Goal: Task Accomplishment & Management: Complete application form

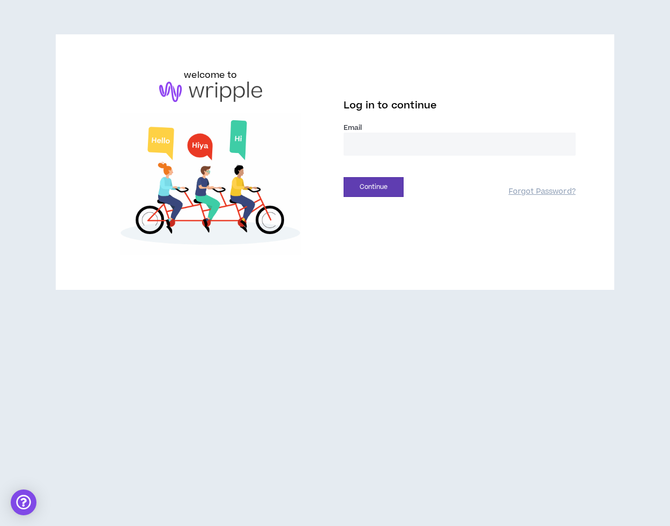
click at [383, 151] on input "email" at bounding box center [460, 143] width 232 height 23
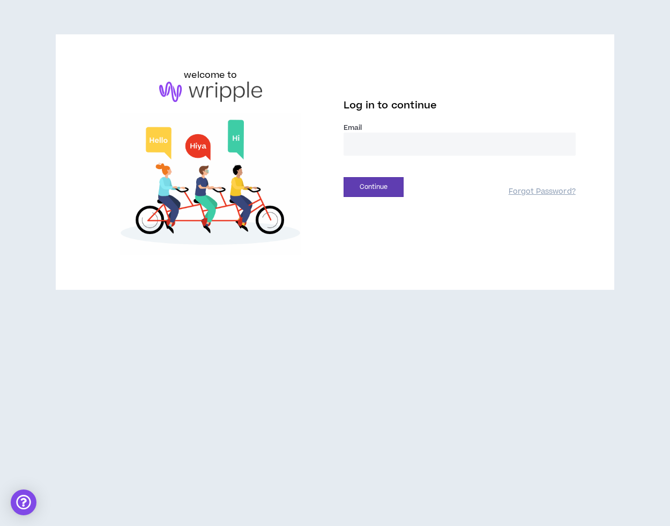
type input "**********"
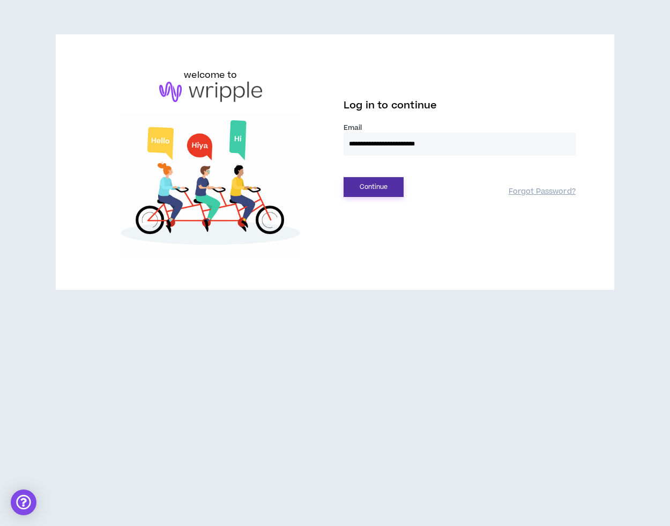
click at [397, 190] on button "Continue" at bounding box center [374, 187] width 60 height 20
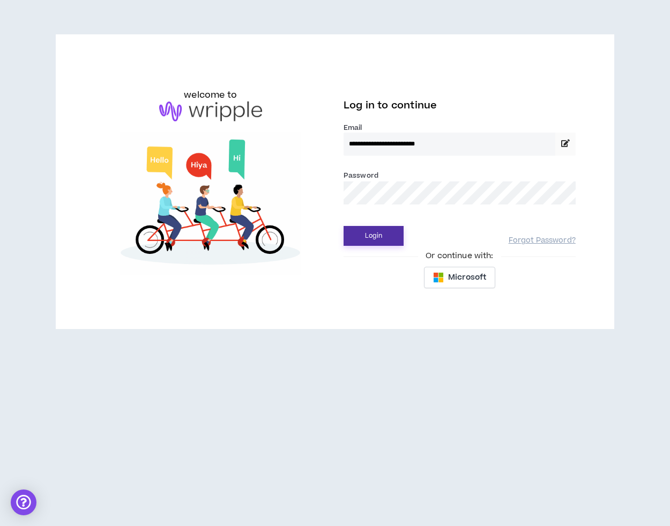
click at [381, 235] on button "Login" at bounding box center [374, 236] width 60 height 20
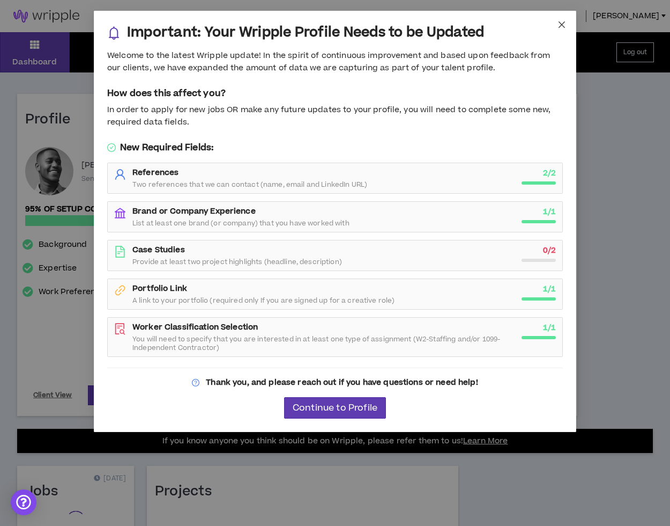
click at [565, 23] on icon "close" at bounding box center [562, 24] width 9 height 9
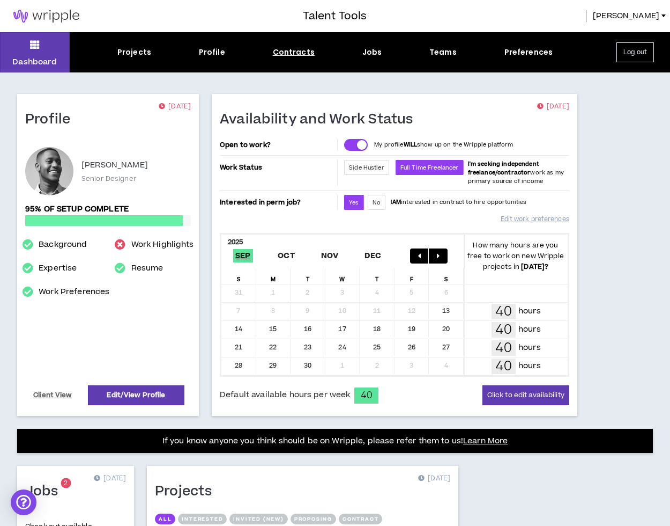
click at [300, 57] on div "Contracts" at bounding box center [294, 52] width 42 height 11
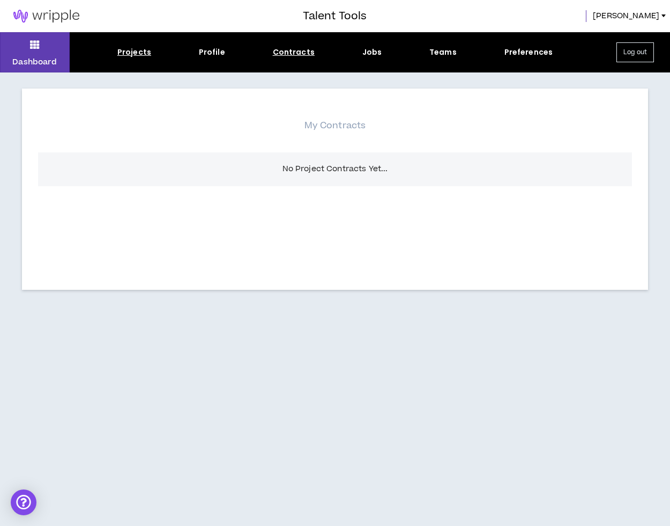
click at [131, 50] on div "Projects" at bounding box center [134, 52] width 34 height 11
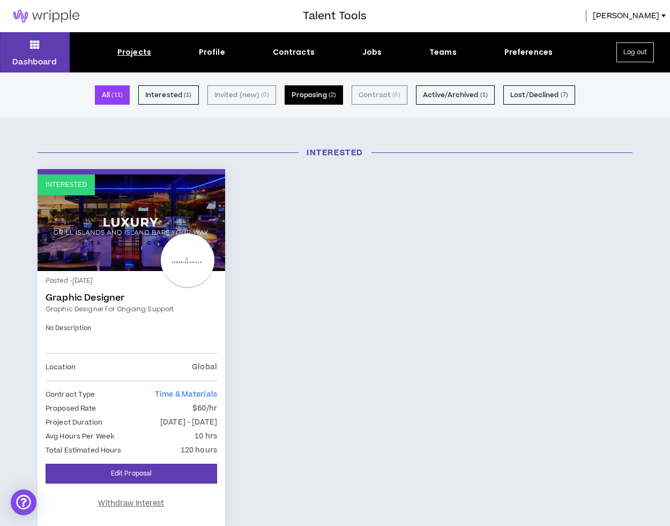
click at [332, 90] on button "Proposing ( 2 )" at bounding box center [314, 94] width 59 height 19
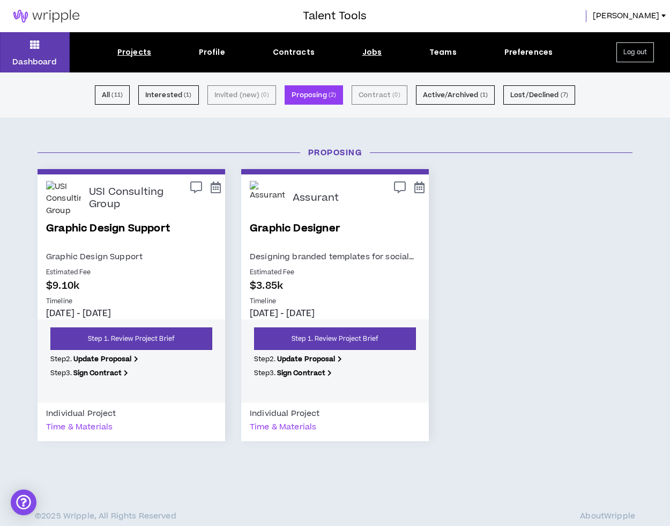
click at [380, 50] on div "Jobs" at bounding box center [373, 52] width 20 height 11
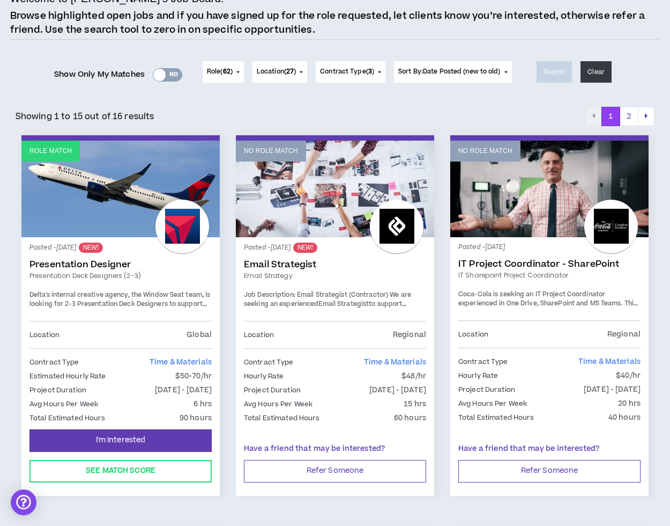
scroll to position [111, 0]
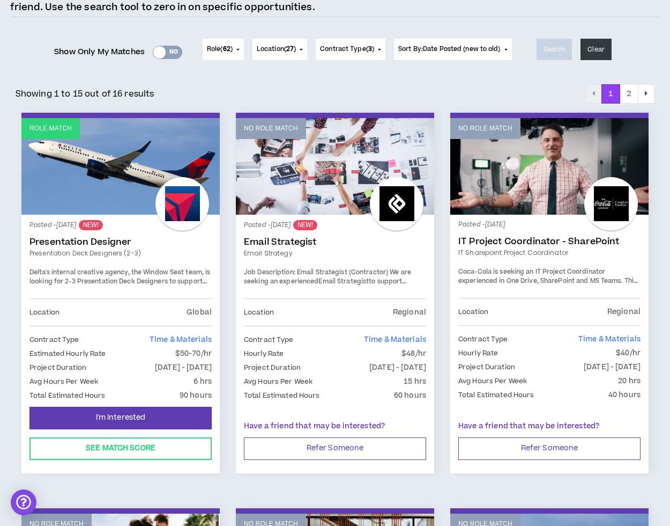
click at [108, 186] on link "Role Match" at bounding box center [120, 166] width 198 height 97
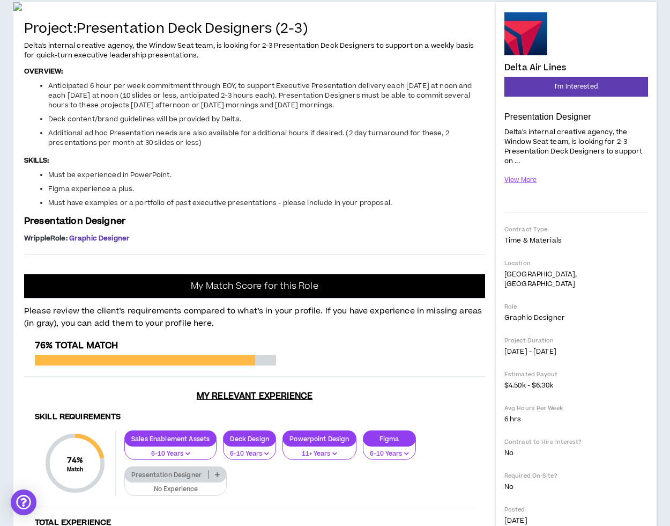
scroll to position [241, 0]
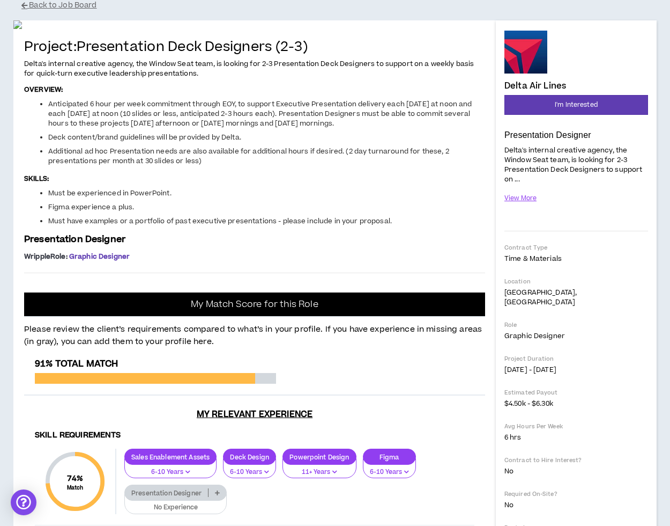
scroll to position [86, 0]
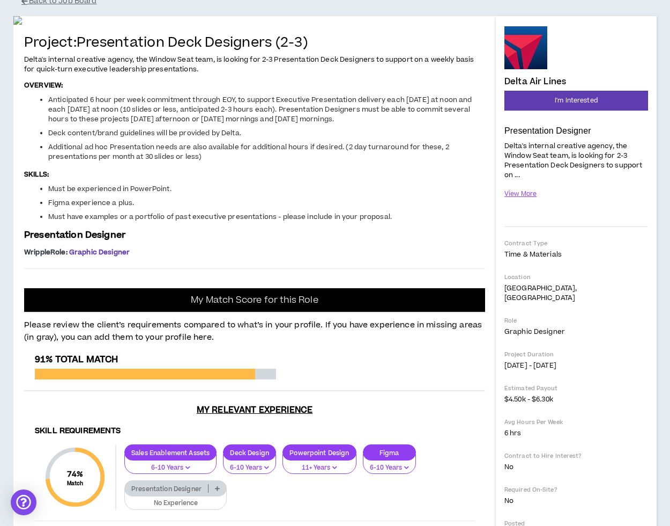
click at [539, 149] on p "Delta's internal creative agency, the Window Seat team, is looking for 2-3 Pres…" at bounding box center [577, 160] width 144 height 40
click at [528, 195] on button "View More" at bounding box center [521, 193] width 33 height 19
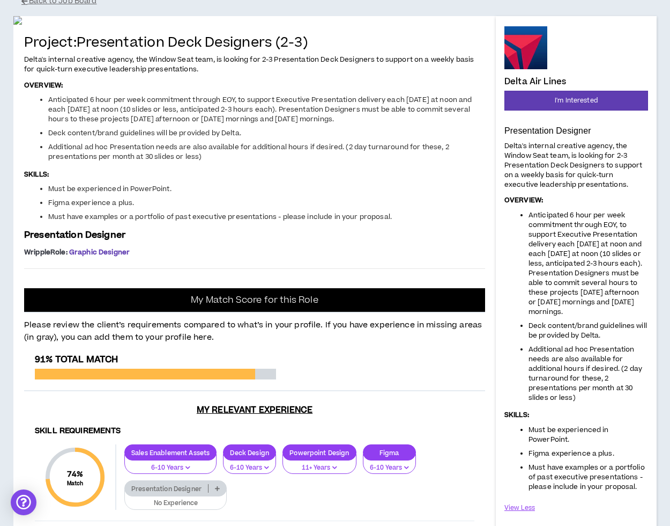
click at [549, 228] on span "Anticipated 6 hour per week commitment through EOY, to support Executive Presen…" at bounding box center [586, 263] width 114 height 106
click at [549, 227] on span "Anticipated 6 hour per week commitment through EOY, to support Executive Presen…" at bounding box center [586, 263] width 114 height 106
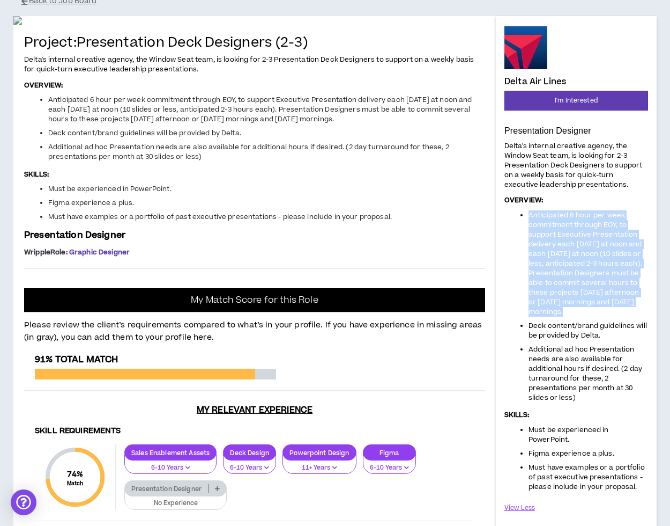
click at [549, 227] on span "Anticipated 6 hour per week commitment through EOY, to support Executive Presen…" at bounding box center [586, 263] width 114 height 106
click at [547, 251] on span "Anticipated 6 hour per week commitment through EOY, to support Executive Presen…" at bounding box center [586, 263] width 114 height 106
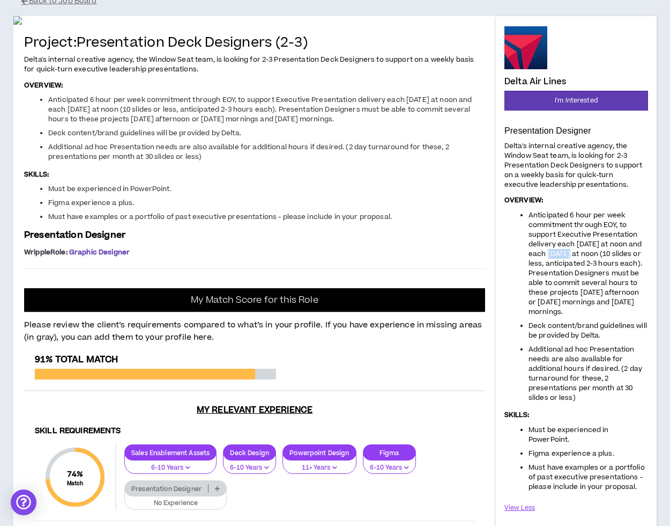
click at [547, 251] on span "Anticipated 6 hour per week commitment through EOY, to support Executive Presen…" at bounding box center [586, 263] width 114 height 106
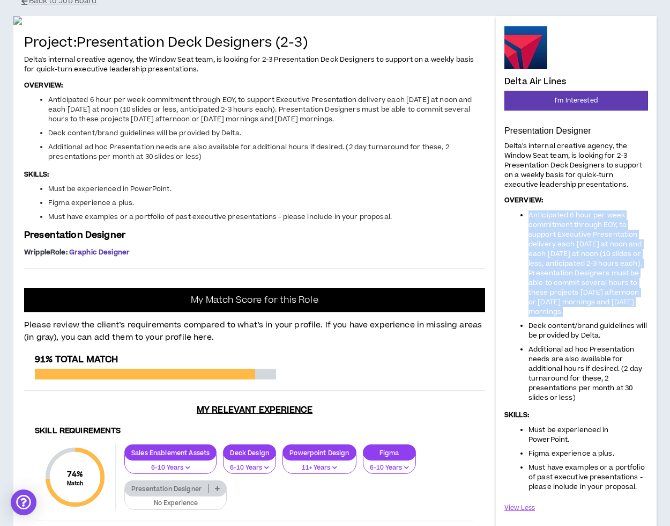
click at [547, 251] on span "Anticipated 6 hour per week commitment through EOY, to support Executive Presen…" at bounding box center [586, 263] width 114 height 106
click at [544, 247] on span "Anticipated 6 hour per week commitment through EOY, to support Executive Presen…" at bounding box center [586, 263] width 114 height 106
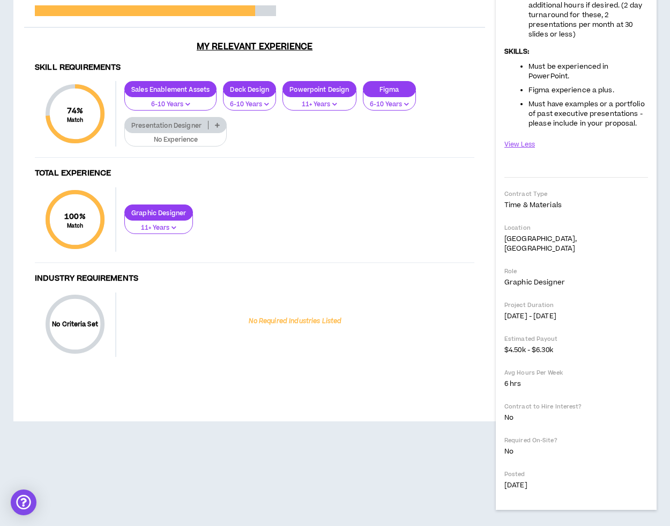
scroll to position [606, 0]
click at [169, 129] on p "Presentation Designer" at bounding box center [166, 125] width 83 height 8
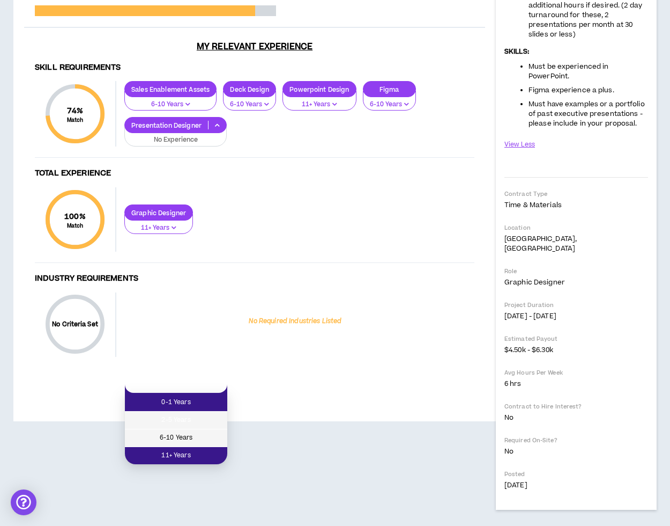
click at [168, 432] on span "6-10 Years" at bounding box center [176, 438] width 90 height 12
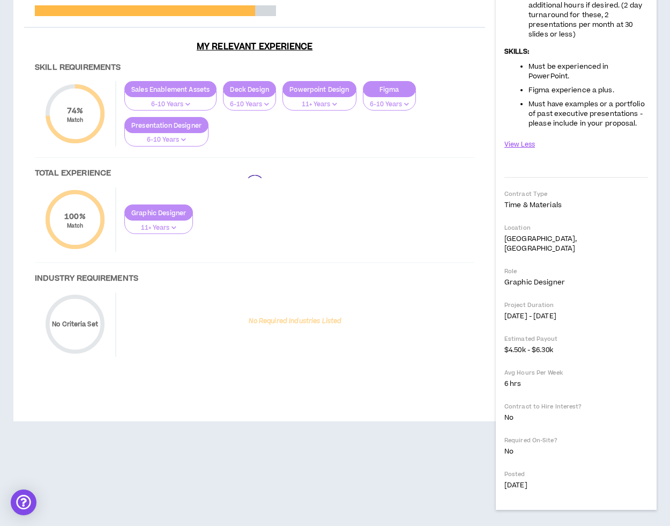
click at [216, 242] on div at bounding box center [254, 184] width 461 height 387
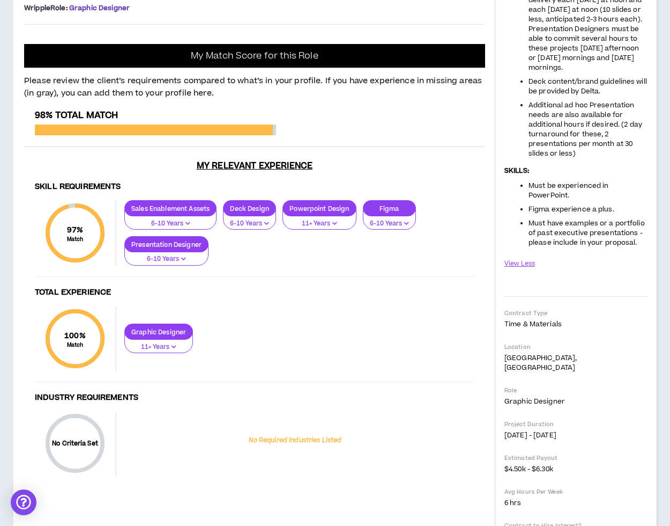
scroll to position [0, 0]
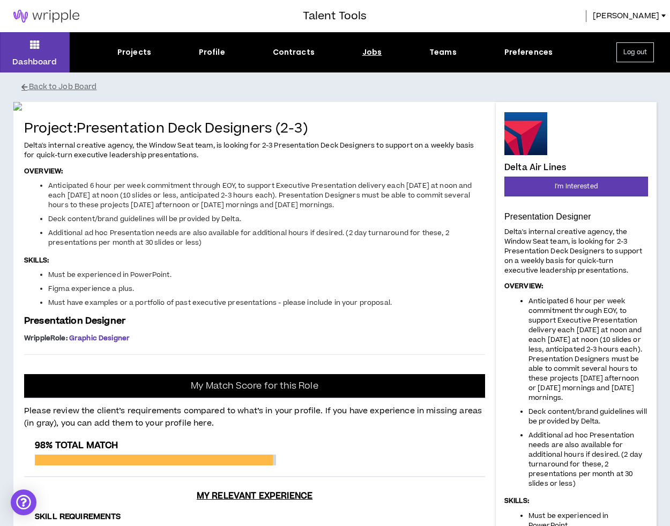
click at [370, 52] on div "Jobs" at bounding box center [373, 52] width 20 height 11
click at [370, 56] on div "Jobs" at bounding box center [373, 52] width 20 height 11
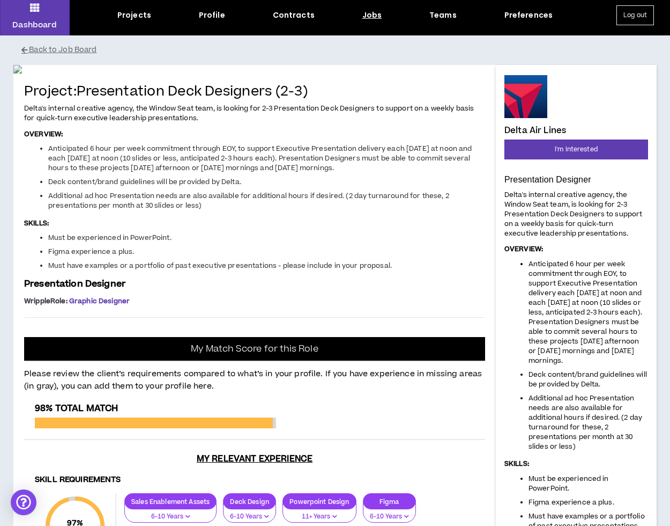
scroll to position [55, 0]
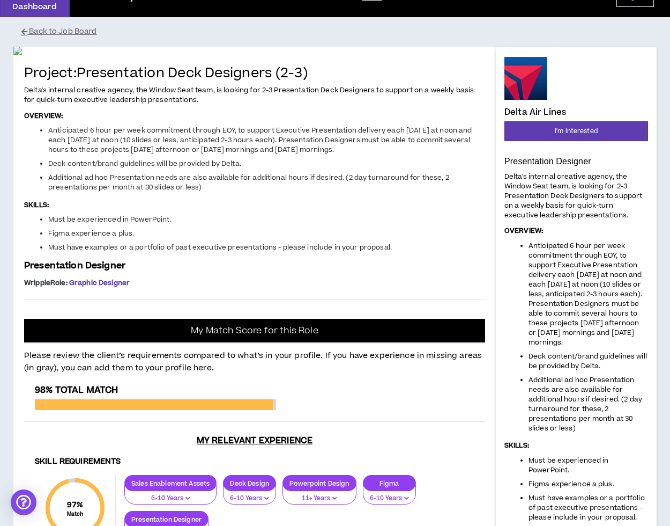
click at [538, 120] on div "Delta Air Lines I'm Interested Presentation Designer Delta's internal creative …" at bounding box center [577, 475] width 144 height 836
click at [537, 124] on button "I'm Interested" at bounding box center [577, 131] width 144 height 20
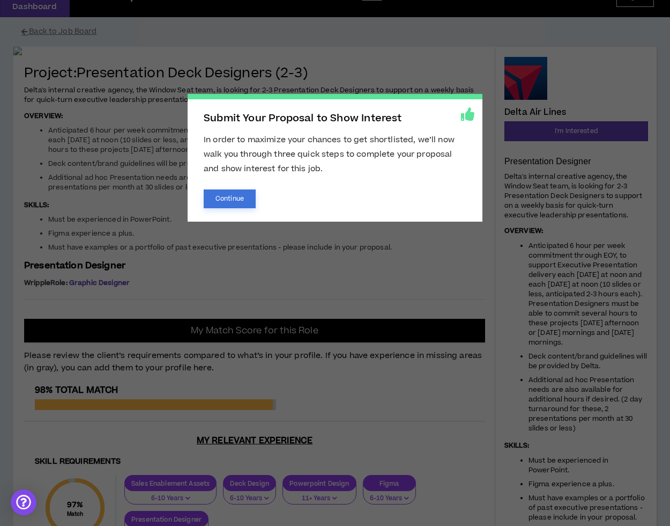
click at [236, 197] on button "Continue" at bounding box center [230, 198] width 52 height 19
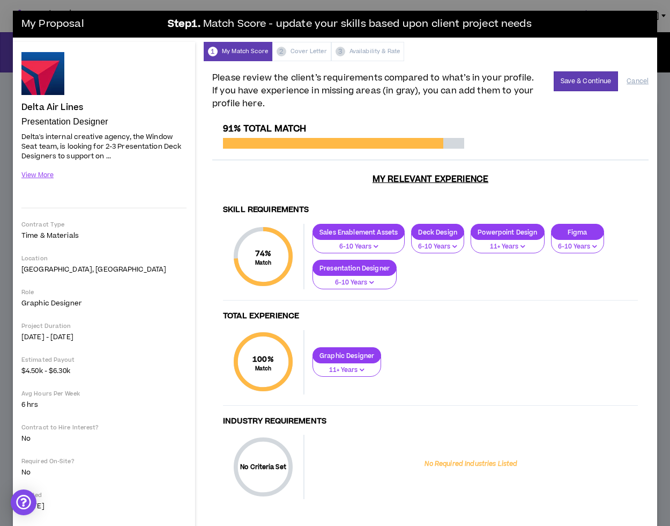
click at [429, 298] on div "74 % Match Skill Requirements Sales Enablement Assets 6-10 Years Deck Design 6-…" at bounding box center [430, 262] width 415 height 77
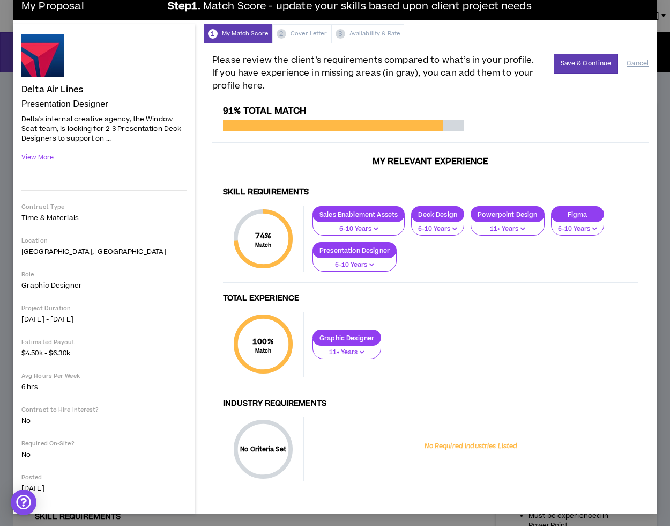
click at [372, 350] on p "11+ Years" at bounding box center [347, 353] width 55 height 10
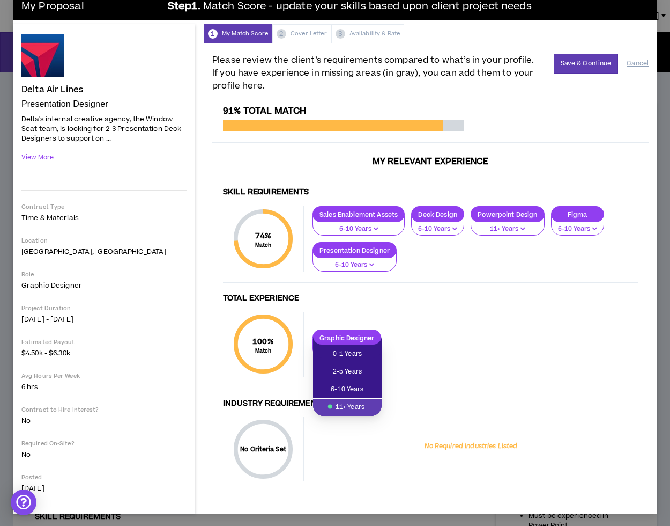
click at [353, 405] on span "11+ Years" at bounding box center [348, 407] width 56 height 12
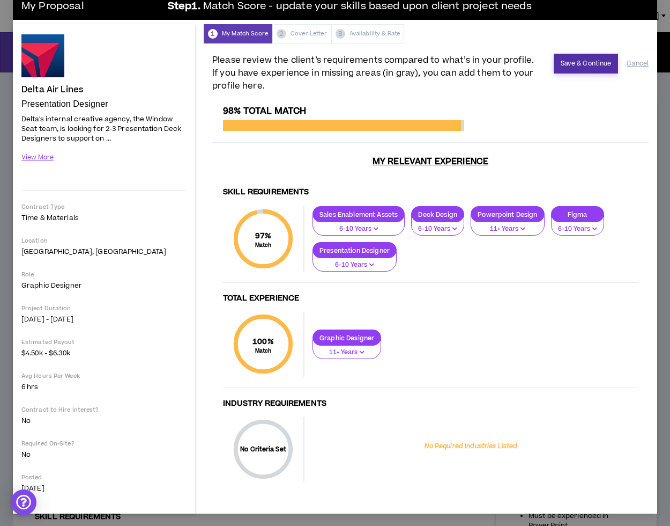
click at [576, 69] on button "Save & Continue" at bounding box center [586, 64] width 65 height 20
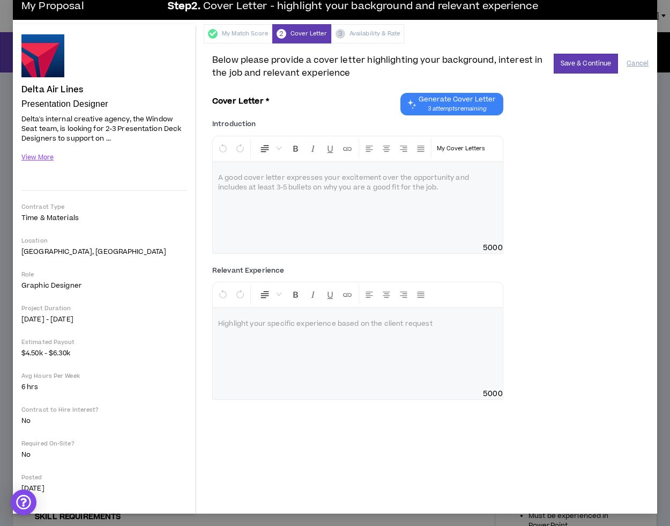
click at [429, 102] on span "Generate Cover Letter" at bounding box center [457, 99] width 77 height 9
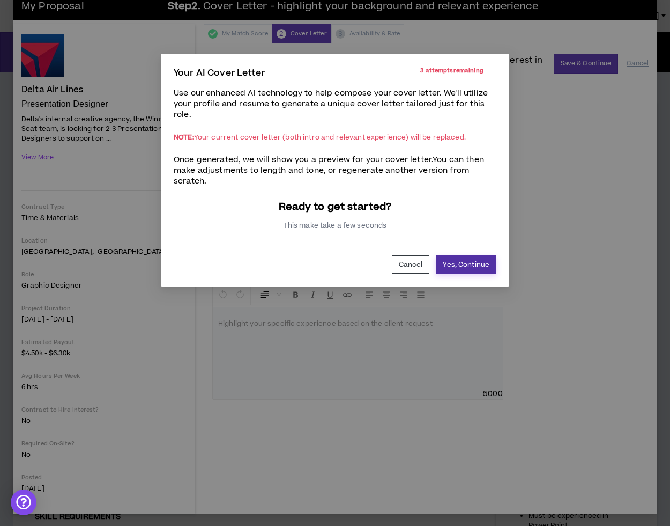
click at [457, 268] on button "Yes, Continue" at bounding box center [466, 264] width 61 height 18
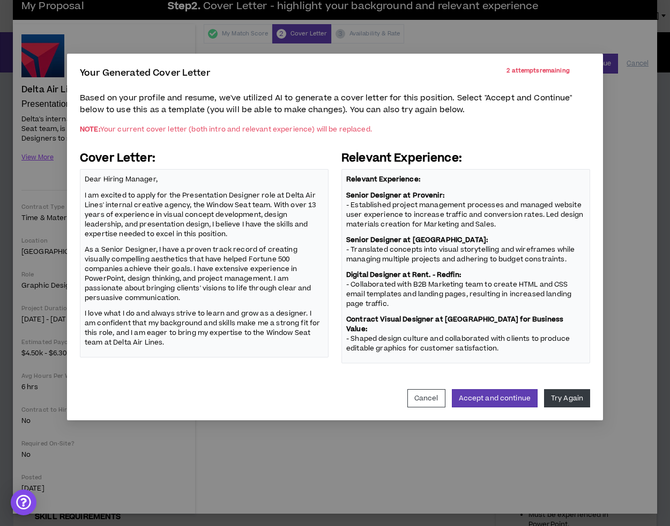
click at [219, 255] on p "As a Senior Designer, I have a proven track record of creating visually compell…" at bounding box center [204, 273] width 239 height 60
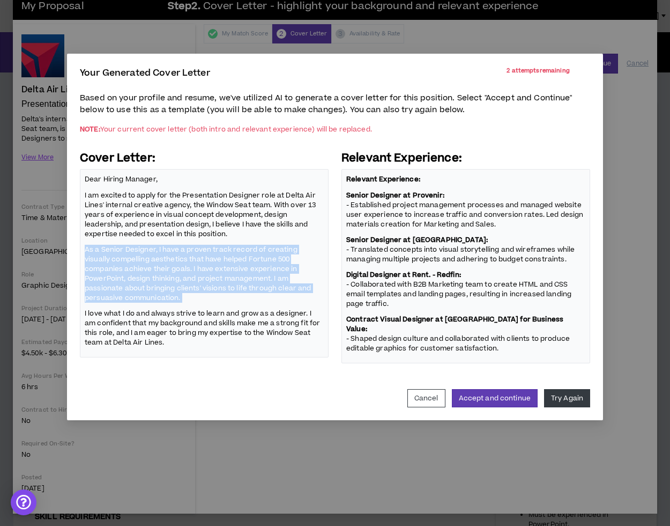
click at [219, 255] on p "As a Senior Designer, I have a proven track record of creating visually compell…" at bounding box center [204, 273] width 239 height 60
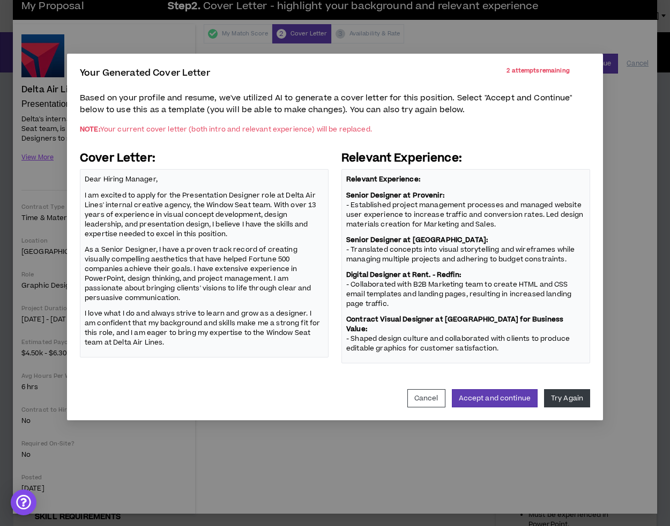
click at [218, 215] on p "I am excited to apply for the Presentation Designer role at Delta Air Lines' in…" at bounding box center [204, 214] width 239 height 50
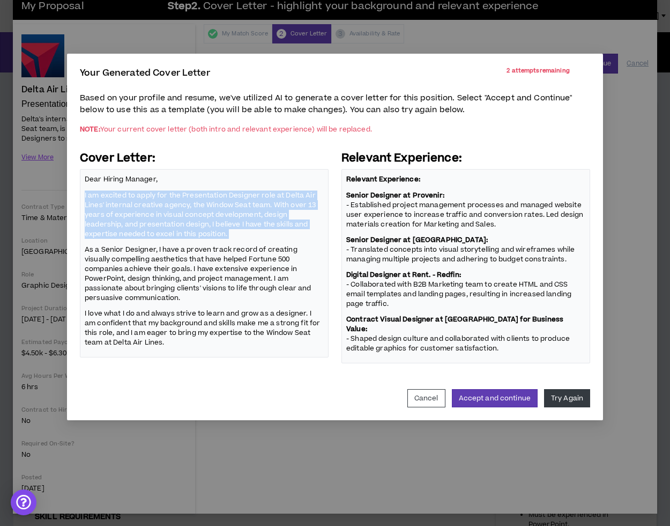
click at [218, 215] on p "I am excited to apply for the Presentation Designer role at Delta Air Lines' in…" at bounding box center [204, 214] width 239 height 50
click at [525, 389] on button "Accept and continue" at bounding box center [495, 398] width 86 height 18
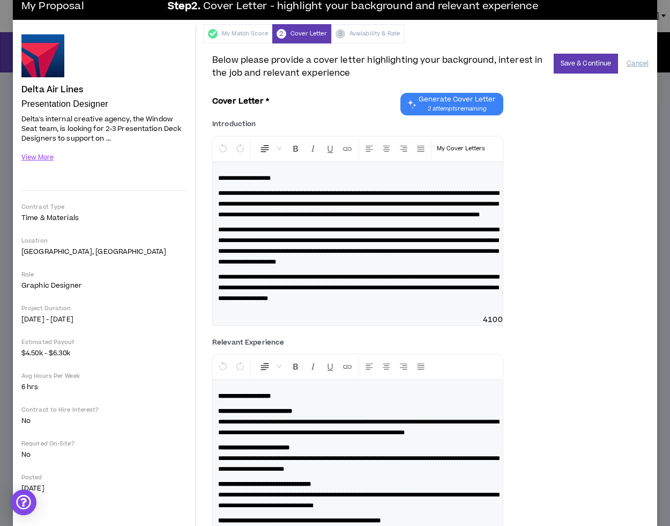
scroll to position [70, 0]
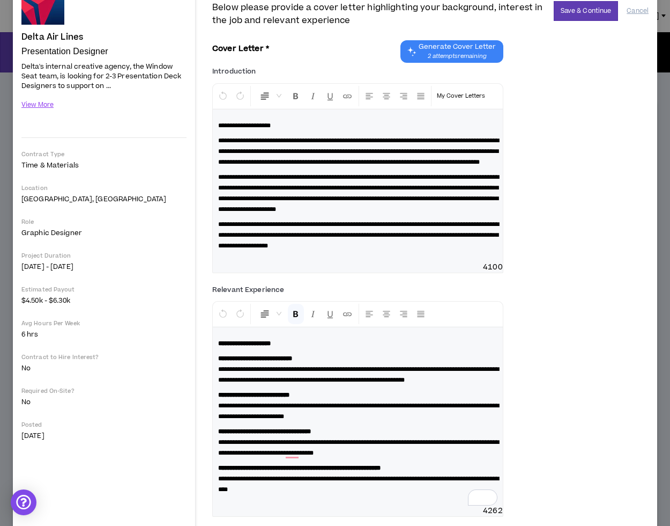
click at [290, 398] on strong "**********" at bounding box center [253, 395] width 71 height 6
click at [540, 424] on div "**********" at bounding box center [430, 402] width 437 height 243
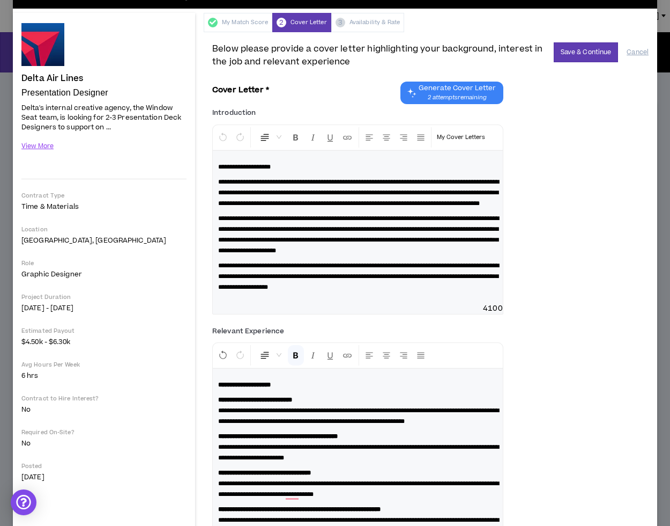
scroll to position [0, 0]
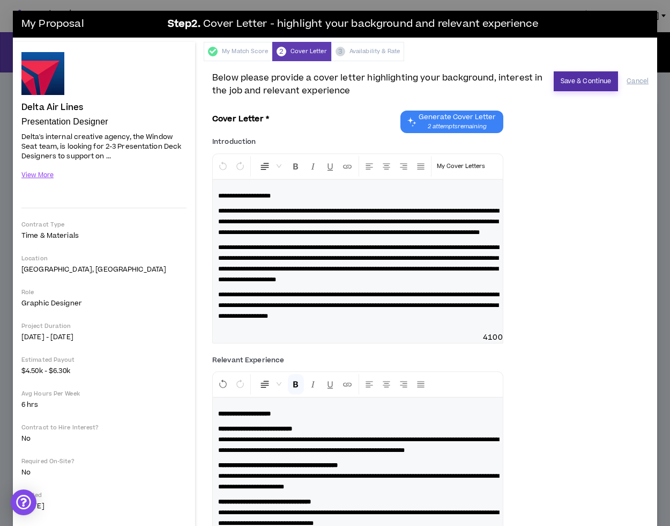
click at [580, 80] on button "Save & Continue" at bounding box center [586, 81] width 65 height 20
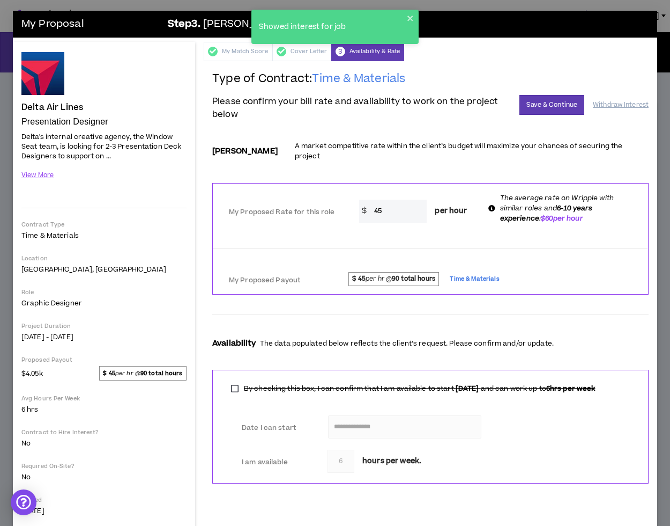
drag, startPoint x: 394, startPoint y: 205, endPoint x: 293, endPoint y: 198, distance: 101.1
click at [303, 197] on div "My Proposed Rate for this role * $ 45 per hour The average rate on Wripple with…" at bounding box center [430, 210] width 435 height 45
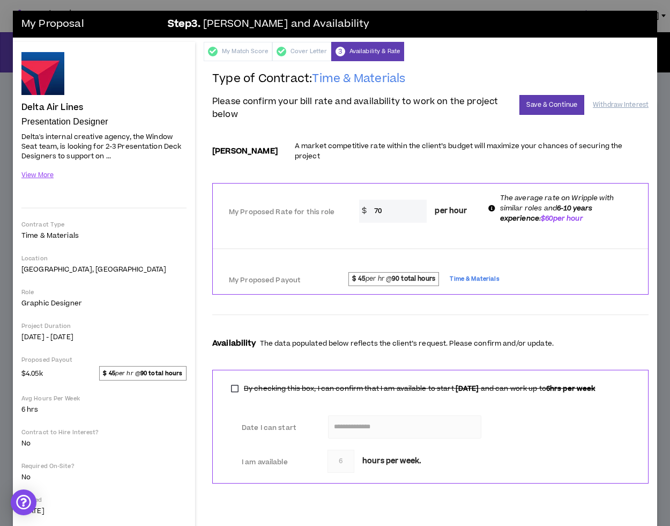
type input "70"
click at [315, 249] on div at bounding box center [430, 251] width 435 height 20
click at [348, 303] on div "Availability The data populated below reflects the client’s request. Please con…" at bounding box center [430, 332] width 437 height 58
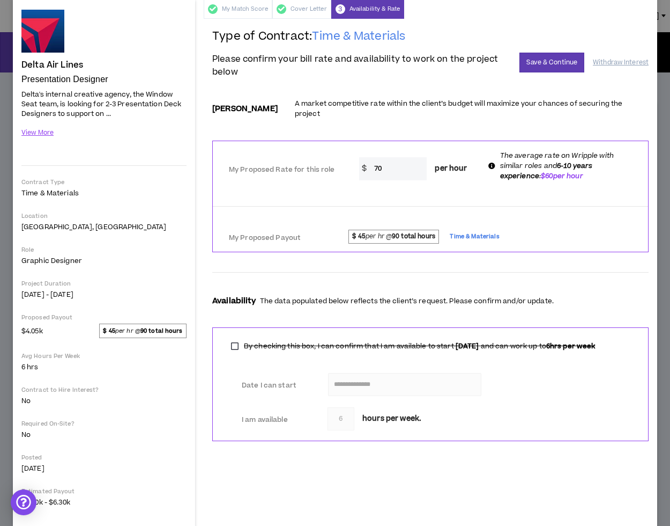
scroll to position [56, 0]
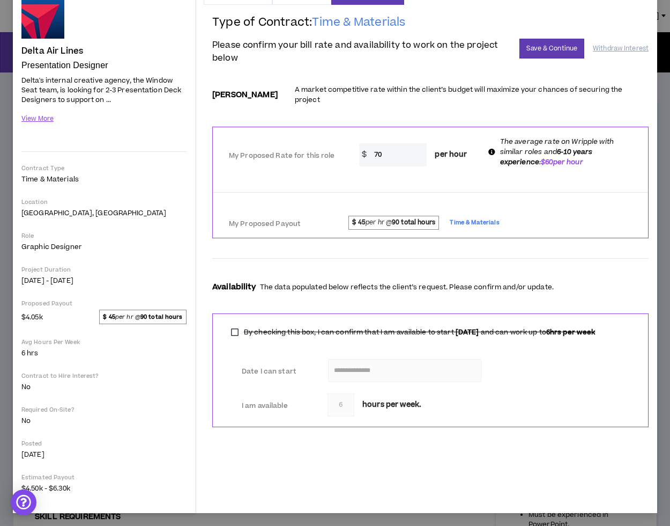
click at [261, 215] on label "My Proposed Payout" at bounding box center [267, 224] width 77 height 19
click at [544, 53] on button "Save & Continue" at bounding box center [552, 49] width 65 height 20
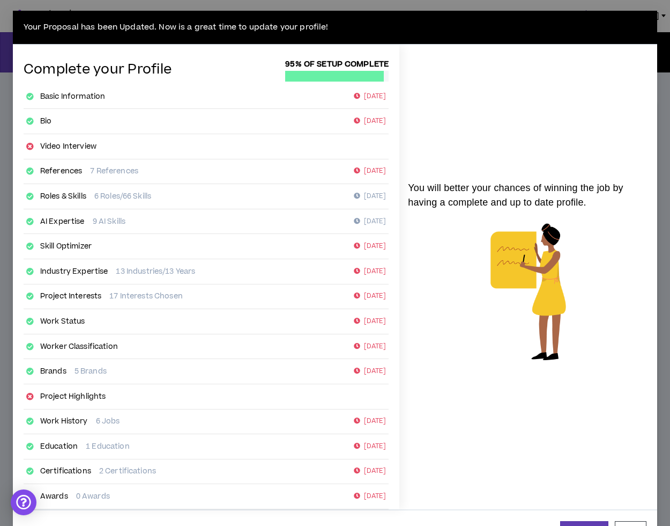
click at [67, 100] on link "Basic Information" at bounding box center [72, 96] width 65 height 11
select select "*"
select select "US"
select select "*******"
select select "*"
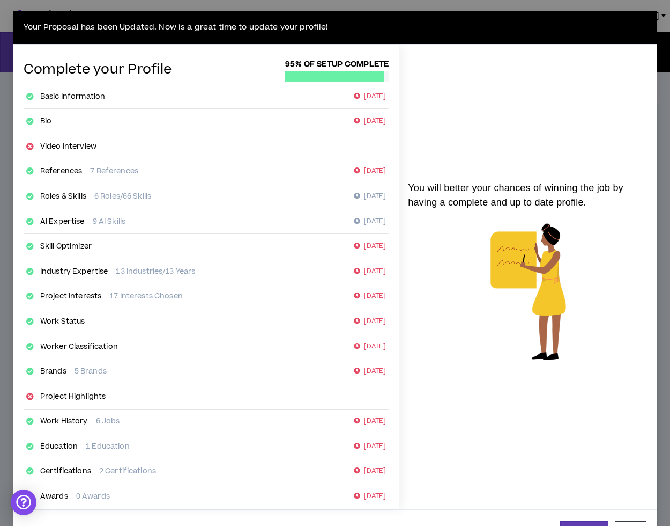
select select "**********"
select select "***"
select select "**********"
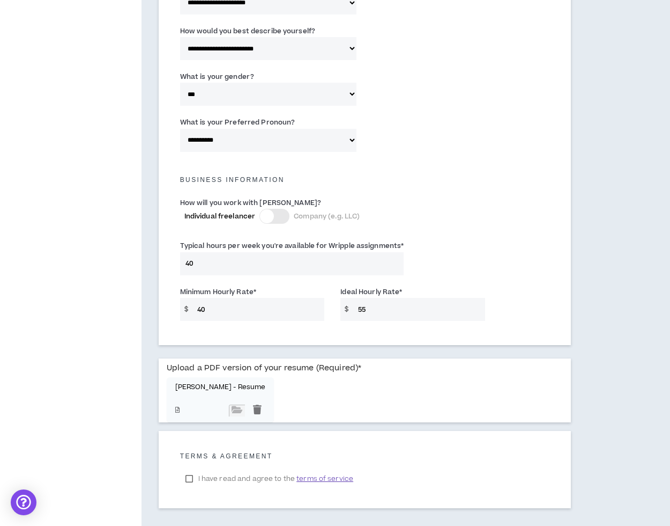
scroll to position [628, 0]
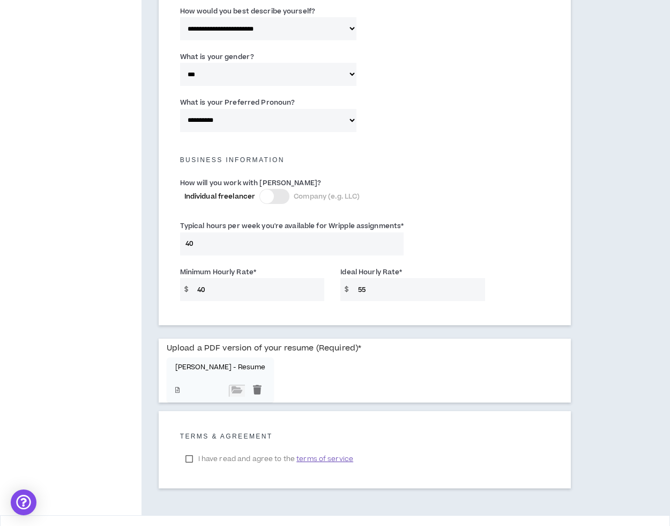
click at [250, 244] on input "40" at bounding box center [292, 243] width 224 height 23
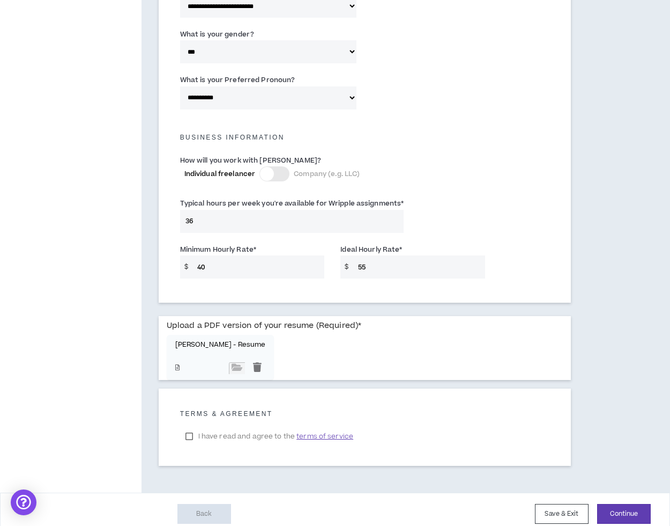
scroll to position [660, 0]
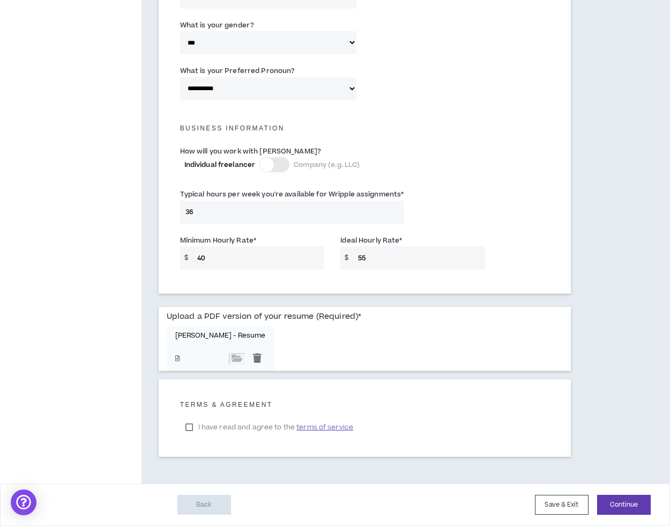
type input "36"
drag, startPoint x: 247, startPoint y: 256, endPoint x: 200, endPoint y: 251, distance: 48.0
click at [202, 252] on input "40" at bounding box center [258, 257] width 133 height 23
drag, startPoint x: 420, startPoint y: 259, endPoint x: 276, endPoint y: 253, distance: 144.4
click at [294, 254] on div "Minimum Hourly Rate * $ 40 Ideal Hourly Rate * $ 55" at bounding box center [365, 255] width 386 height 46
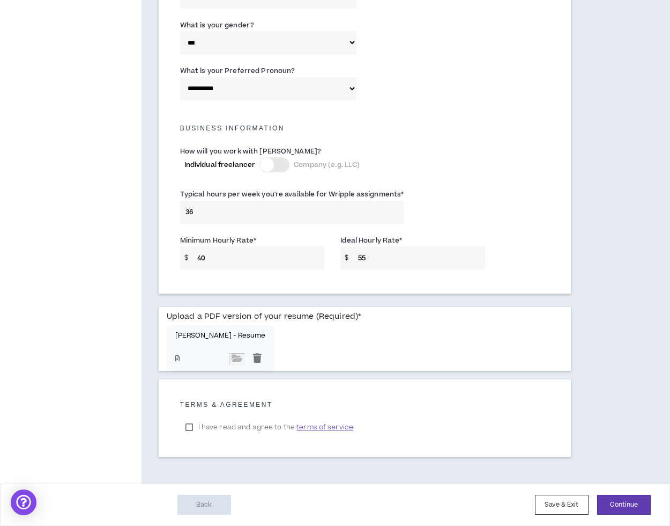
type input "7"
type input "90"
drag, startPoint x: 252, startPoint y: 257, endPoint x: 158, endPoint y: 247, distance: 94.4
type input "35"
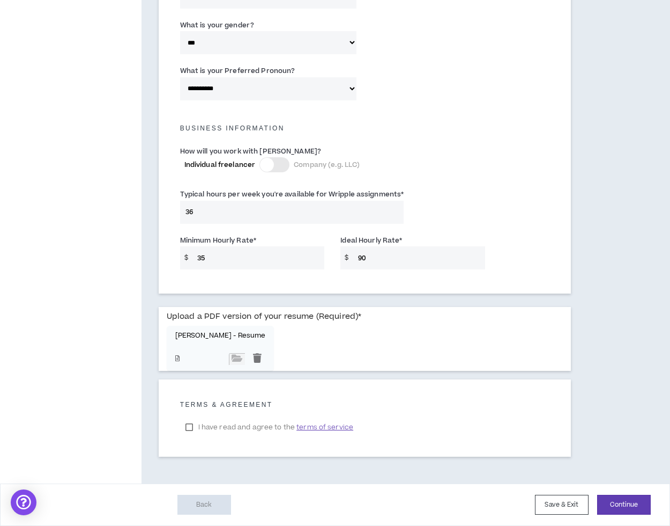
click at [209, 338] on p "[PERSON_NAME] - Resume" at bounding box center [220, 335] width 91 height 8
click at [229, 357] on input "file" at bounding box center [237, 359] width 16 height 12
type input "**********"
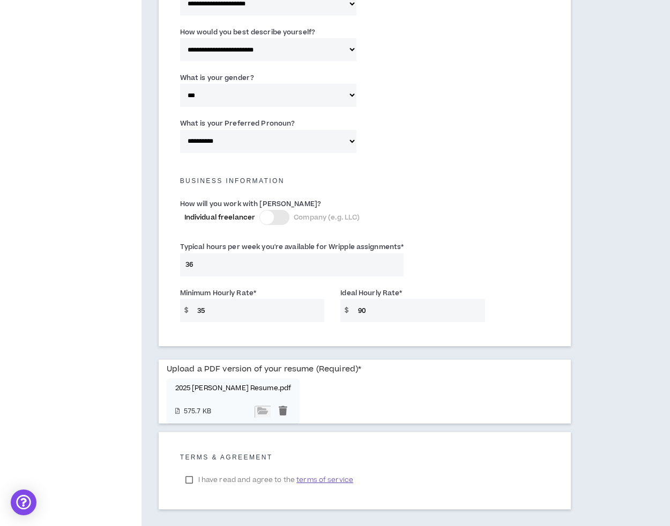
scroll to position [604, 0]
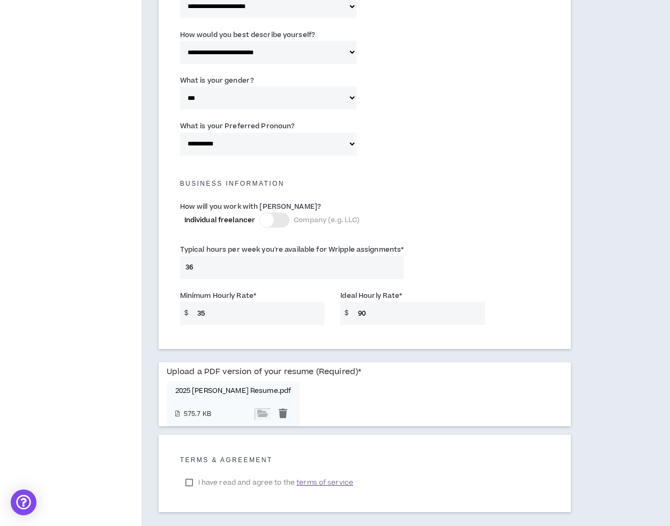
drag, startPoint x: 207, startPoint y: 257, endPoint x: 105, endPoint y: 245, distance: 102.7
click at [192, 267] on input "36" at bounding box center [292, 267] width 224 height 23
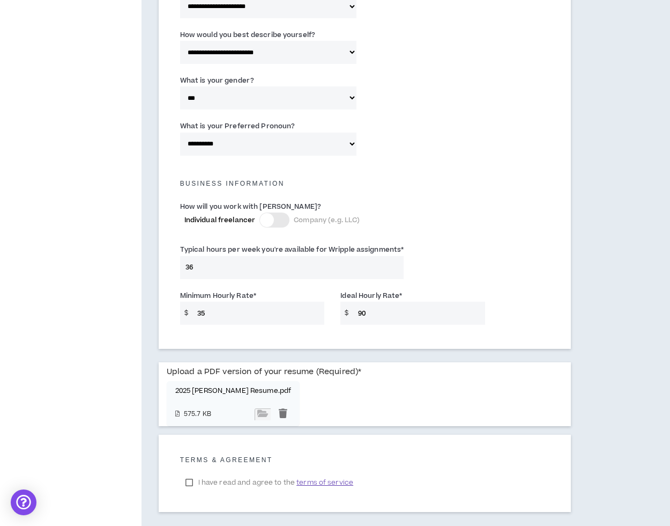
click at [212, 270] on input "36" at bounding box center [292, 267] width 224 height 23
click at [216, 324] on div "Minimum Hourly Rate * $ 35 Ideal Hourly Rate * $ 90" at bounding box center [365, 310] width 386 height 46
click at [218, 316] on input "35" at bounding box center [258, 312] width 133 height 23
click at [189, 264] on input "36" at bounding box center [292, 267] width 224 height 23
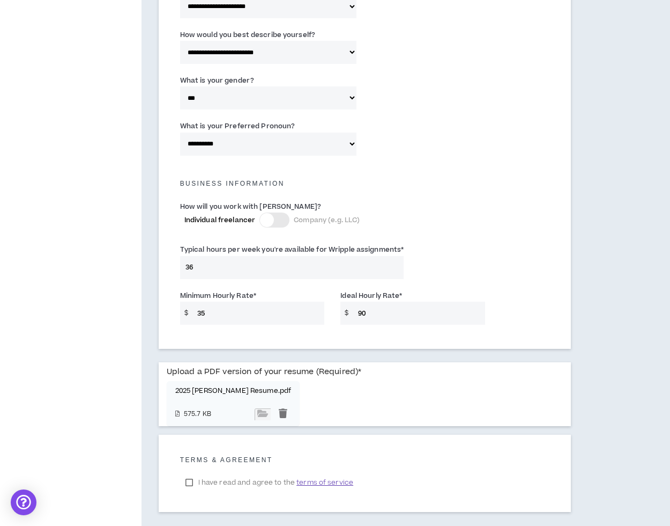
click at [189, 264] on input "36" at bounding box center [292, 267] width 224 height 23
type input "4"
drag, startPoint x: 216, startPoint y: 269, endPoint x: 132, endPoint y: 262, distance: 84.0
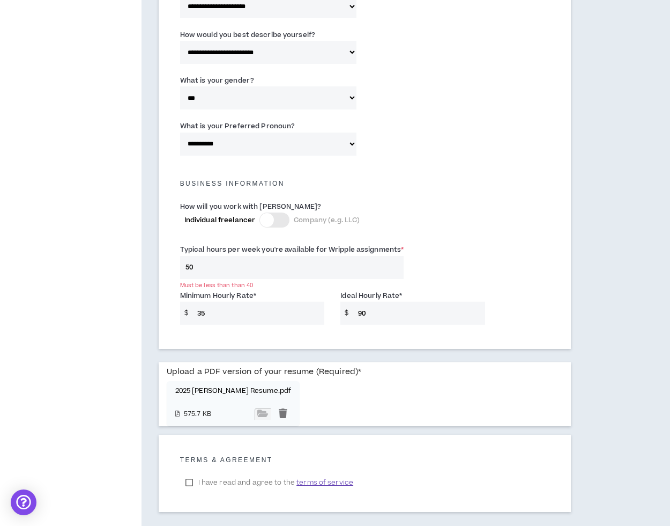
type input "40"
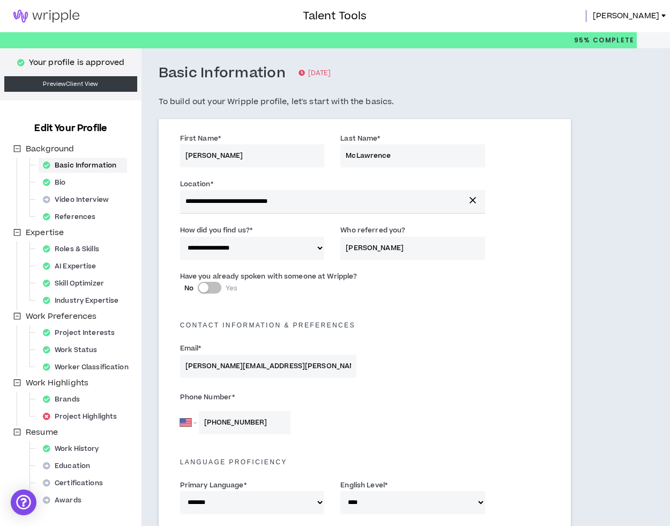
scroll to position [660, 0]
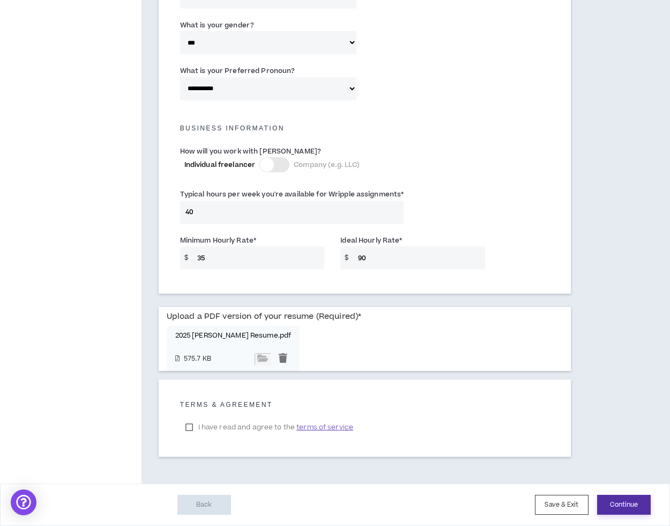
click at [616, 506] on button "Continue" at bounding box center [624, 504] width 54 height 20
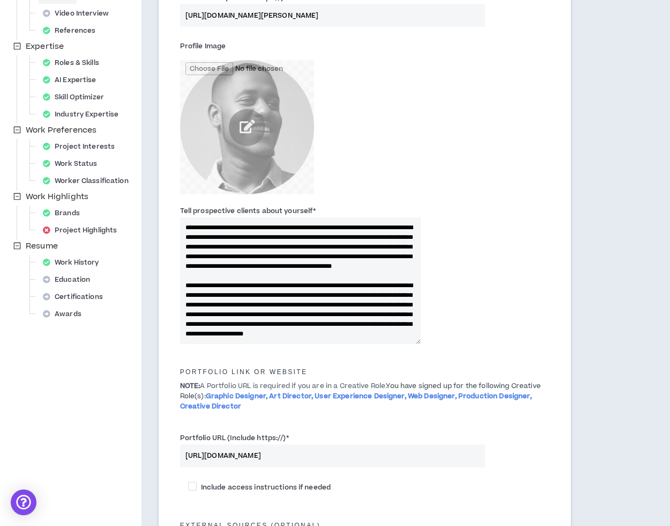
scroll to position [187, 0]
click at [238, 261] on textarea "**********" at bounding box center [300, 280] width 241 height 127
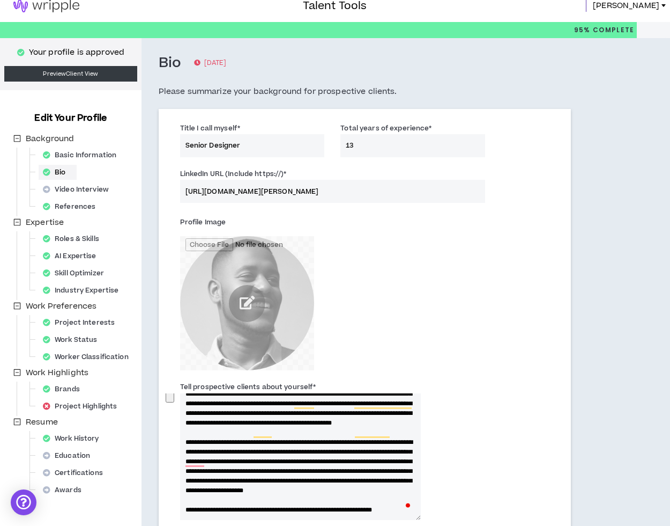
scroll to position [0, 0]
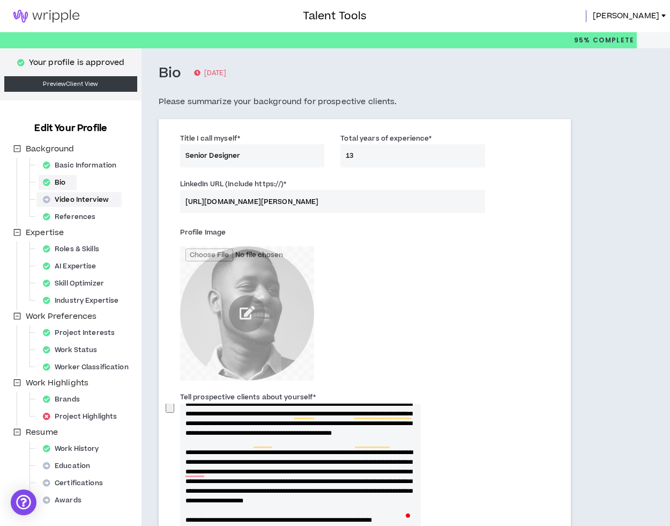
click at [67, 197] on div "Video Interview" at bounding box center [79, 199] width 81 height 15
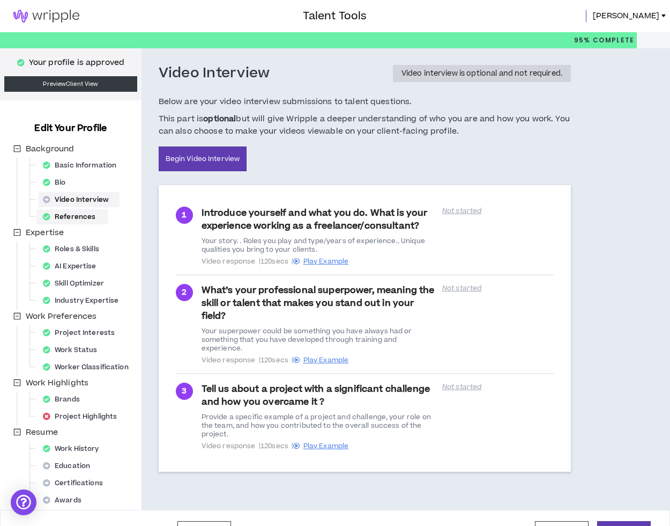
click at [68, 214] on div "References" at bounding box center [73, 216] width 68 height 15
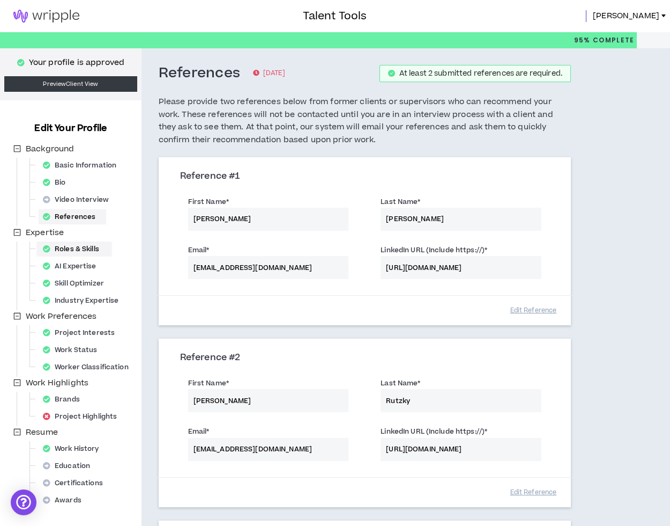
click at [74, 252] on div "Roles & Skills" at bounding box center [74, 248] width 71 height 15
select select "***"
select select "**"
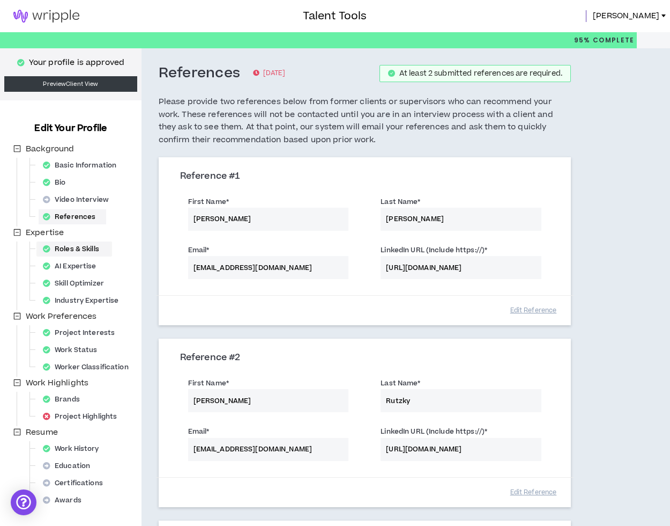
select select "***"
select select "**"
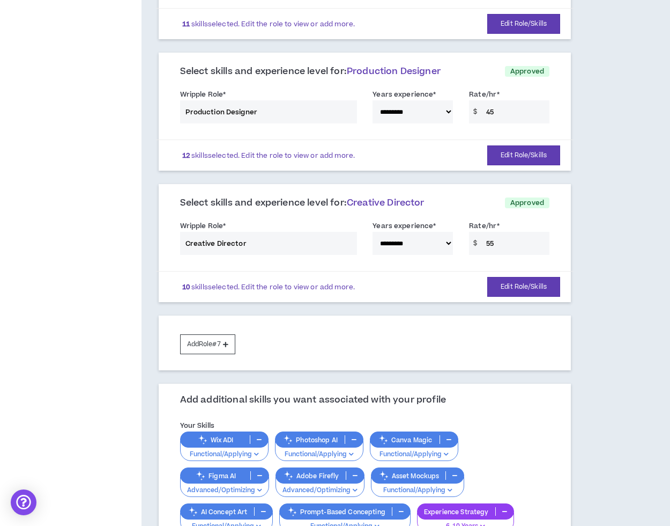
scroll to position [681, 0]
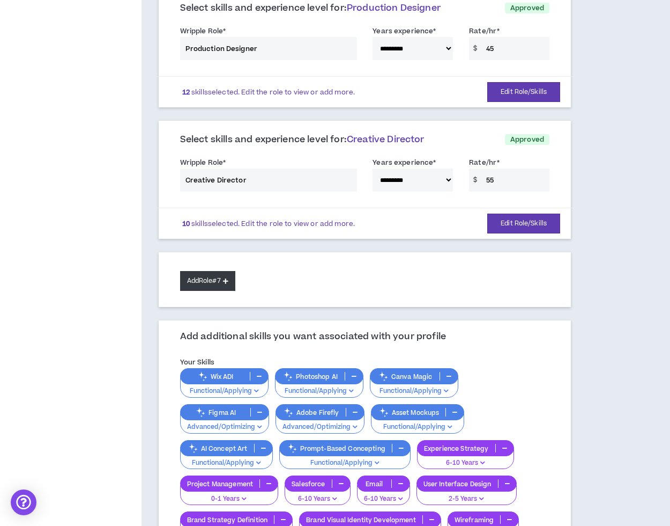
click at [208, 286] on button "Add Role #7" at bounding box center [207, 281] width 55 height 20
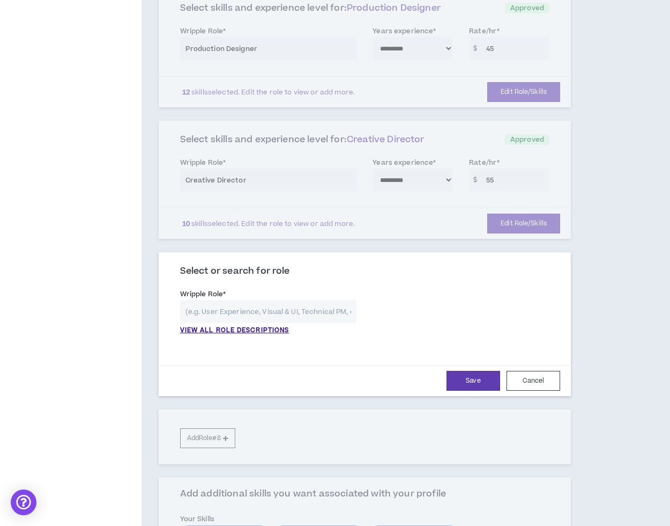
click at [203, 314] on input "text" at bounding box center [268, 311] width 177 height 23
click at [204, 330] on p "VIEW ALL ROLE DESCRIPTIONS" at bounding box center [234, 331] width 109 height 10
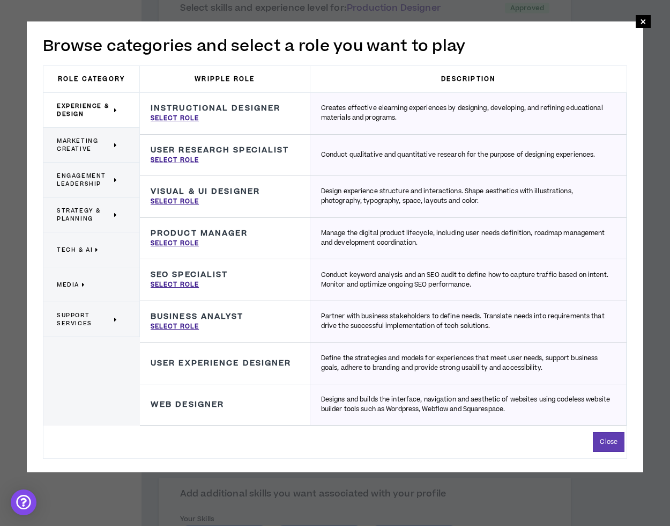
click at [84, 144] on span "Marketing Creative" at bounding box center [84, 145] width 55 height 16
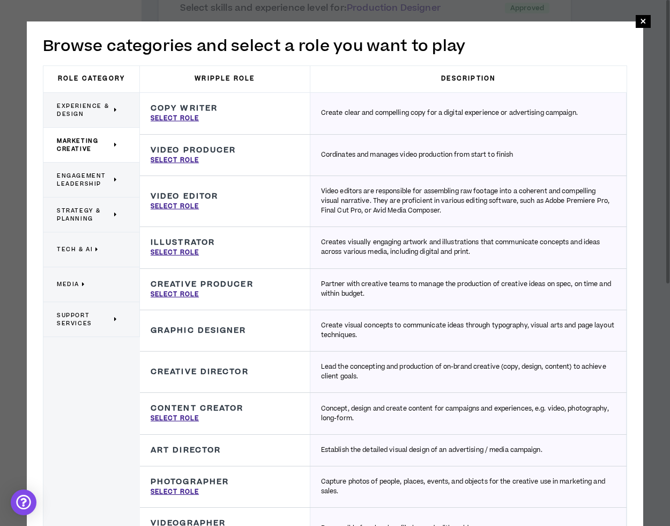
click at [93, 184] on span "Engagement Leadership" at bounding box center [84, 180] width 55 height 16
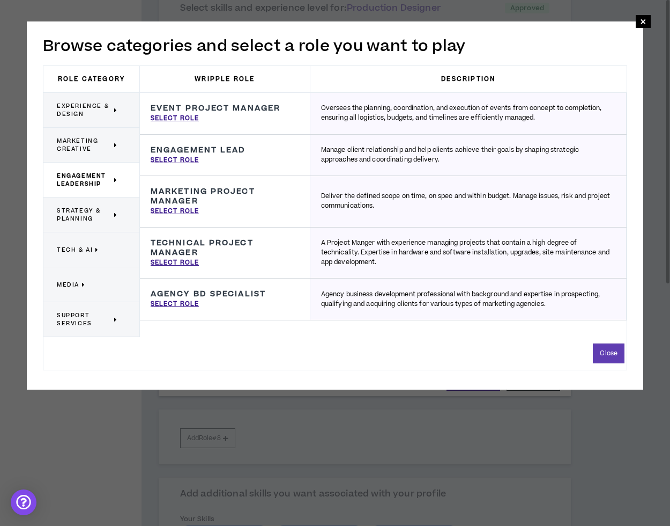
click at [94, 258] on p "Tech & AI" at bounding box center [87, 250] width 61 height 24
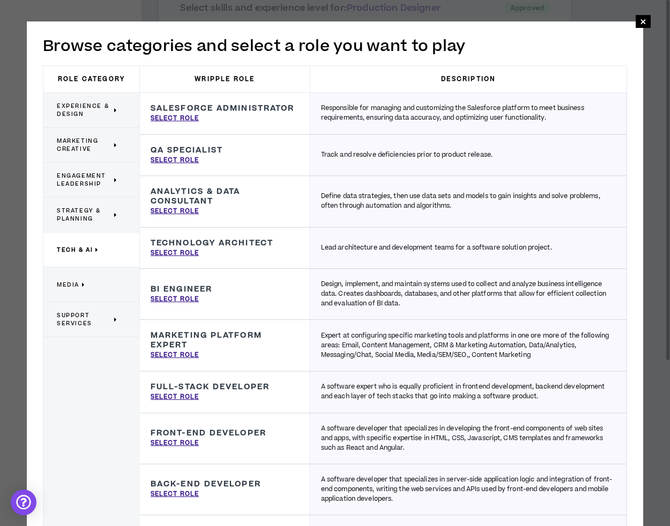
click at [67, 287] on span "Media" at bounding box center [68, 284] width 23 height 8
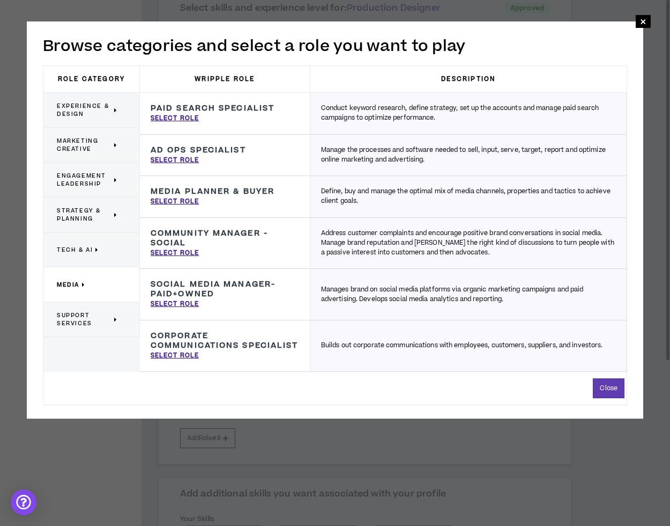
click at [99, 223] on p "Strategy & Planning" at bounding box center [87, 215] width 61 height 24
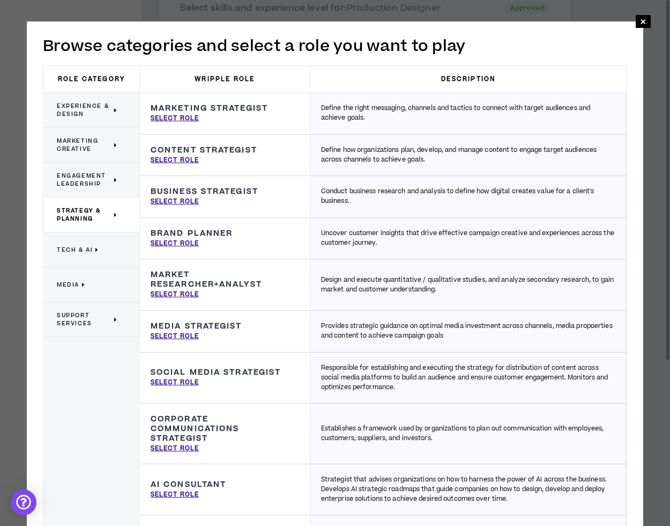
click at [80, 319] on span "Support Services" at bounding box center [84, 319] width 55 height 16
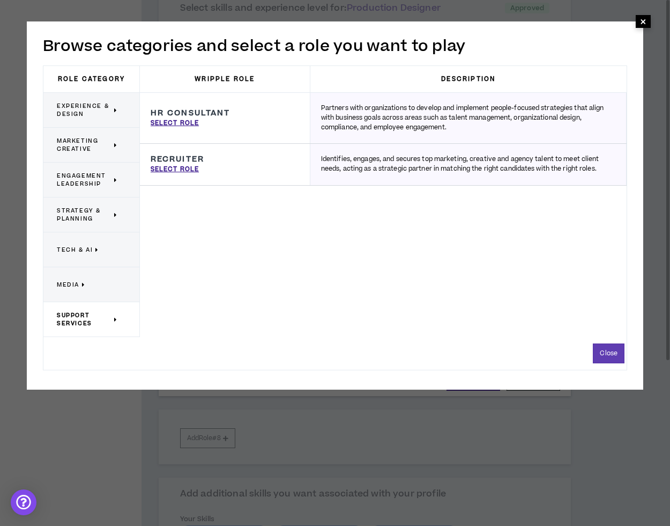
click at [641, 24] on span "×" at bounding box center [643, 21] width 6 height 13
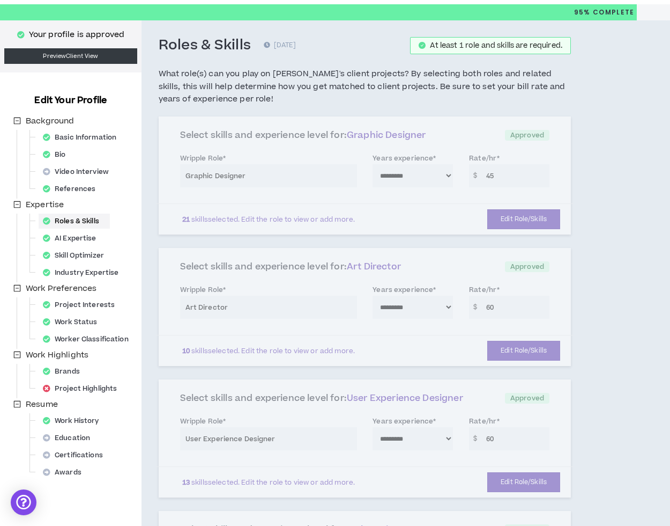
scroll to position [0, 0]
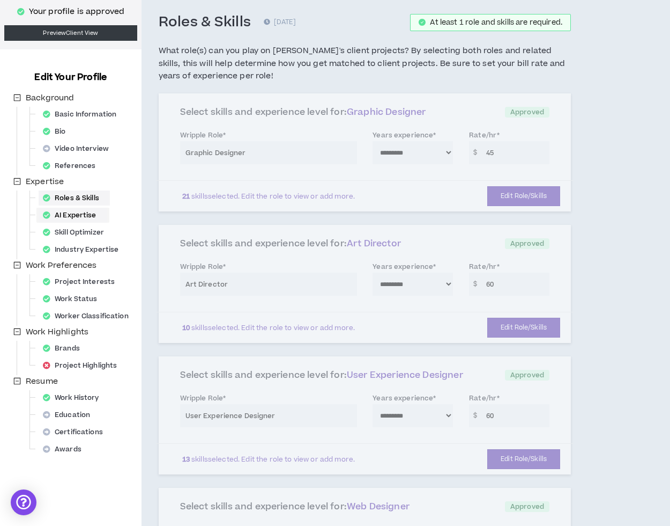
click at [78, 212] on div "AI Expertise" at bounding box center [73, 215] width 69 height 15
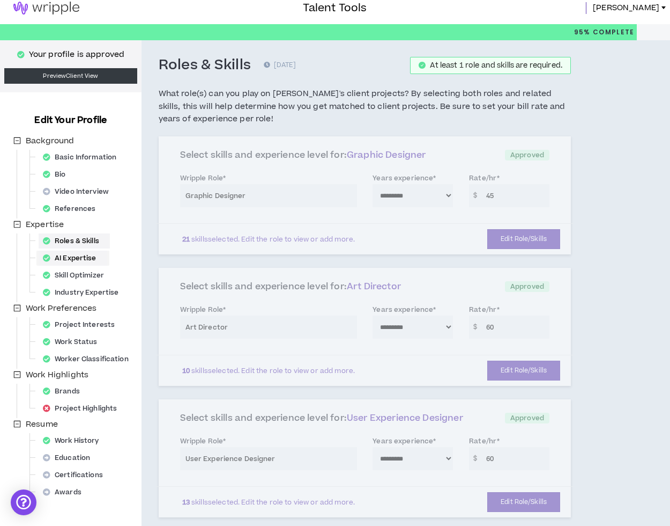
select select "*"
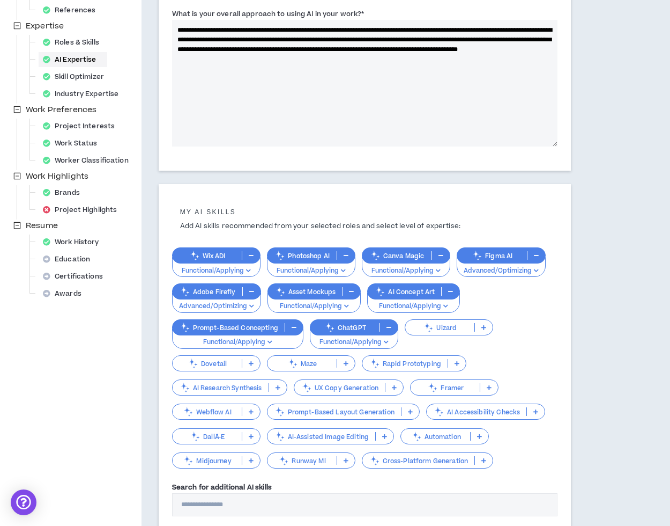
scroll to position [208, 0]
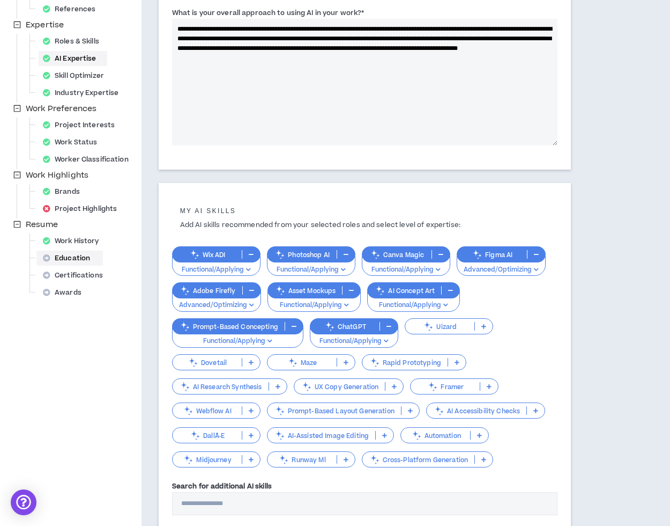
click at [65, 256] on div "Education" at bounding box center [70, 257] width 62 height 15
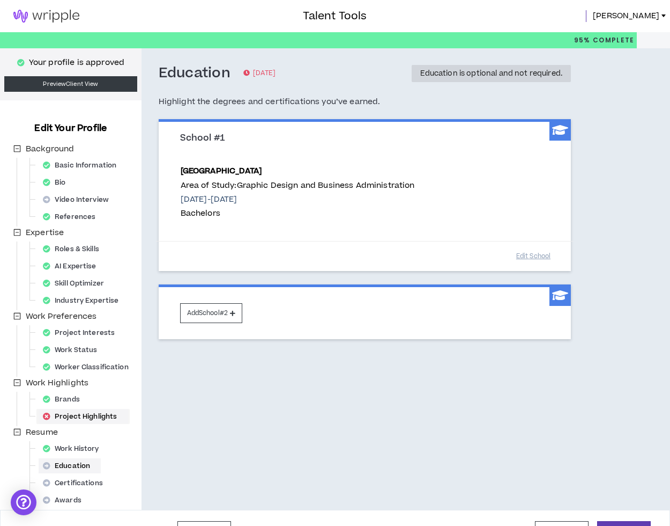
scroll to position [26, 0]
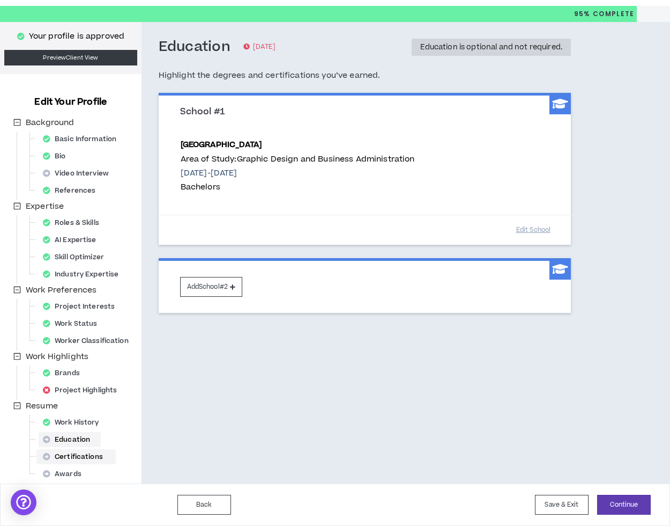
click at [86, 454] on div "Certifications" at bounding box center [76, 456] width 75 height 15
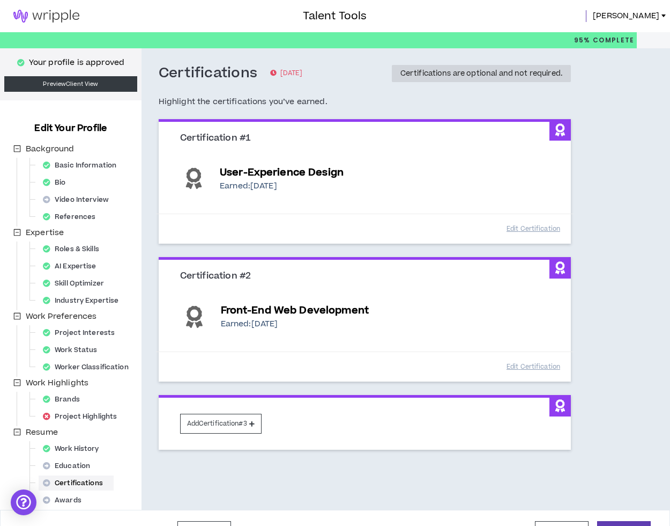
scroll to position [26, 0]
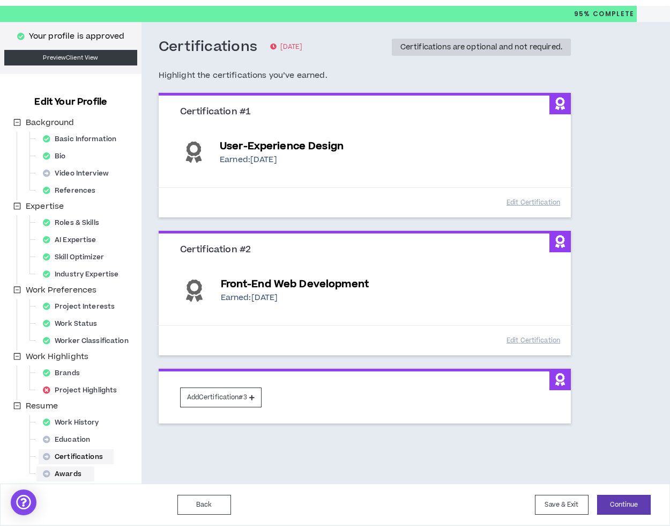
click at [77, 478] on div "Awards" at bounding box center [66, 473] width 54 height 15
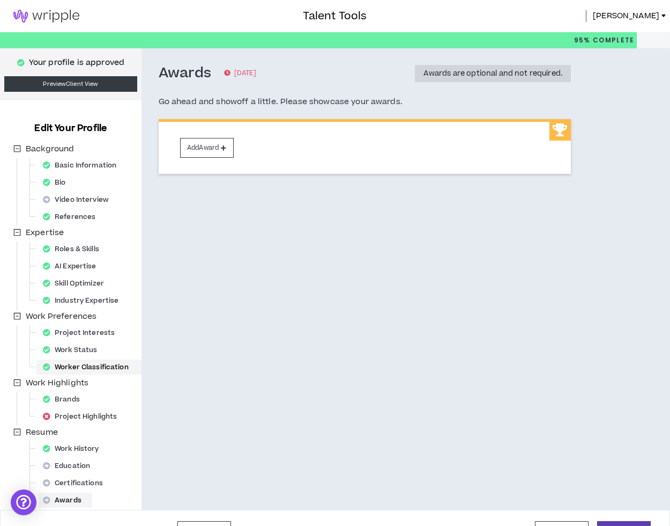
scroll to position [26, 0]
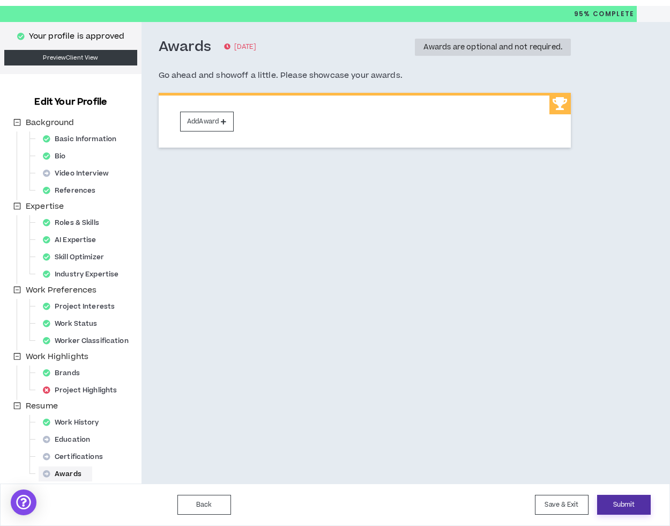
click at [618, 511] on button "Submit" at bounding box center [624, 504] width 54 height 20
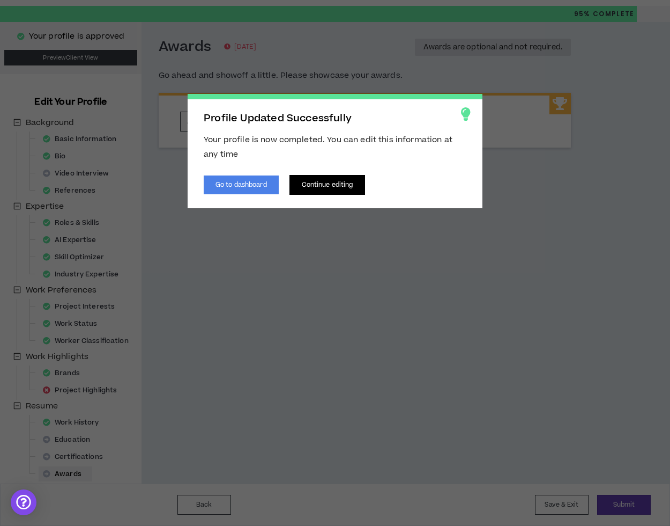
click at [313, 191] on button "Continue editing" at bounding box center [328, 185] width 76 height 20
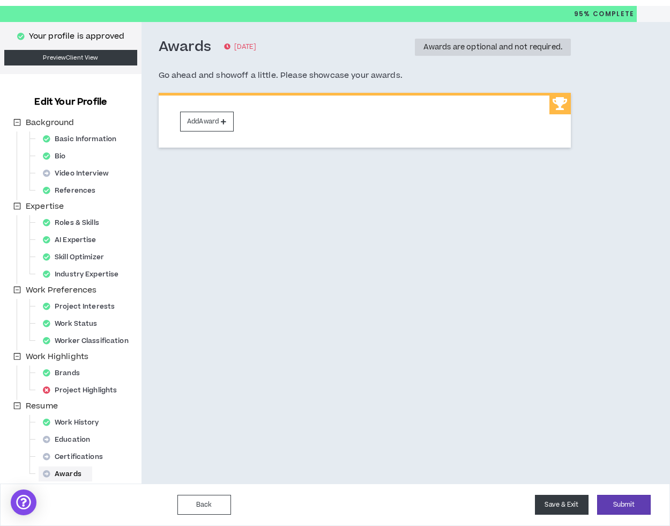
click at [569, 507] on button "Save & Exit" at bounding box center [562, 504] width 54 height 20
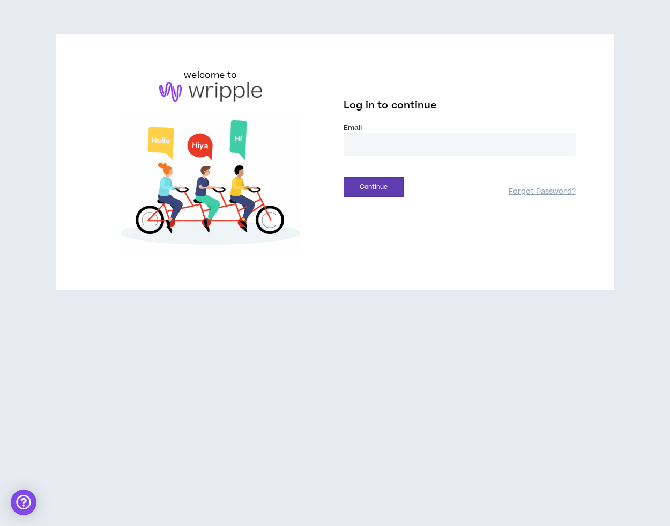
click at [429, 138] on input "email" at bounding box center [460, 143] width 232 height 23
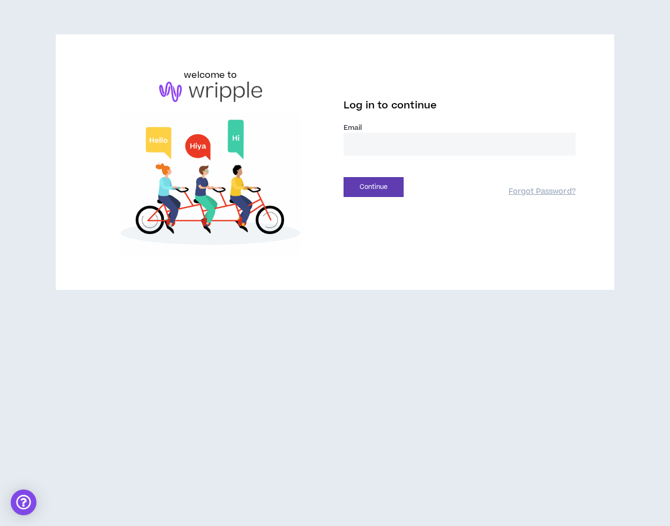
type input "**********"
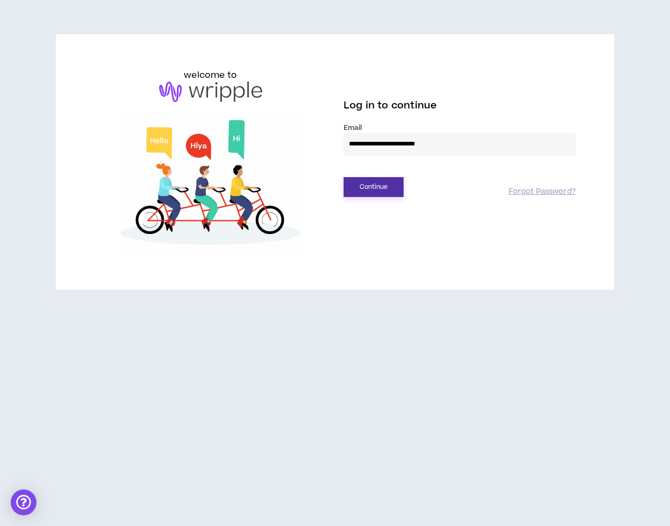
click at [373, 187] on button "Continue" at bounding box center [374, 187] width 60 height 20
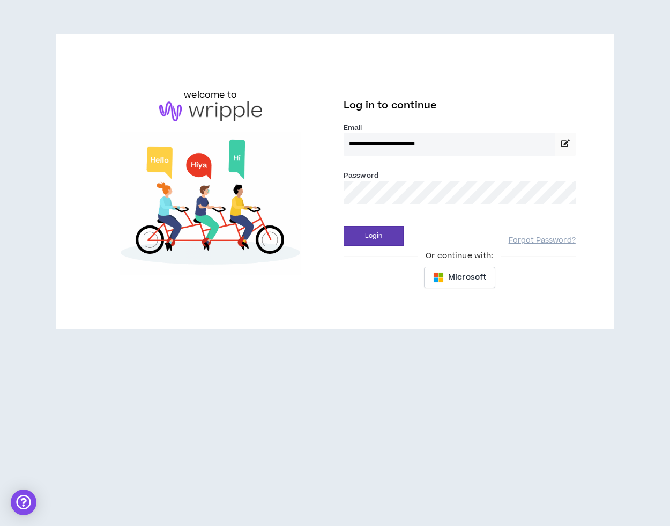
click at [383, 255] on div "Or continue with:" at bounding box center [460, 256] width 232 height 12
click at [381, 246] on div "**********" at bounding box center [459, 182] width 249 height 226
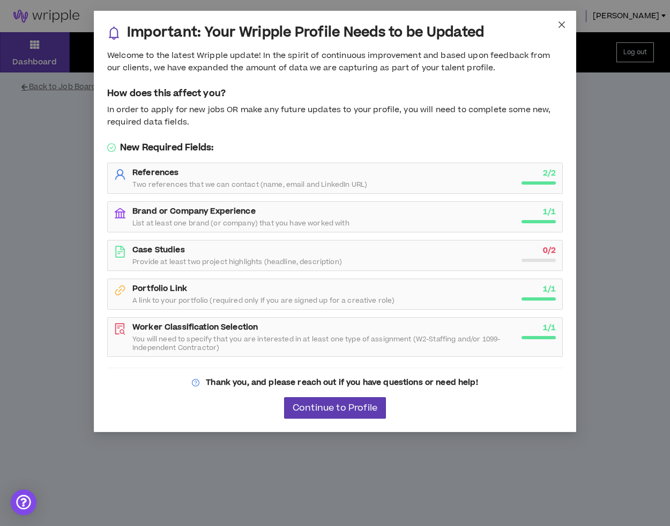
click at [564, 23] on icon "close" at bounding box center [562, 24] width 9 height 9
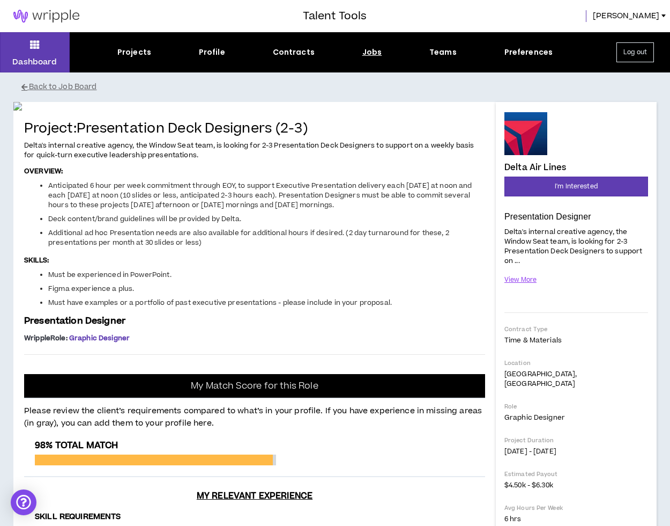
click at [373, 53] on div "Jobs" at bounding box center [373, 52] width 20 height 11
click at [44, 22] on img at bounding box center [46, 16] width 93 height 13
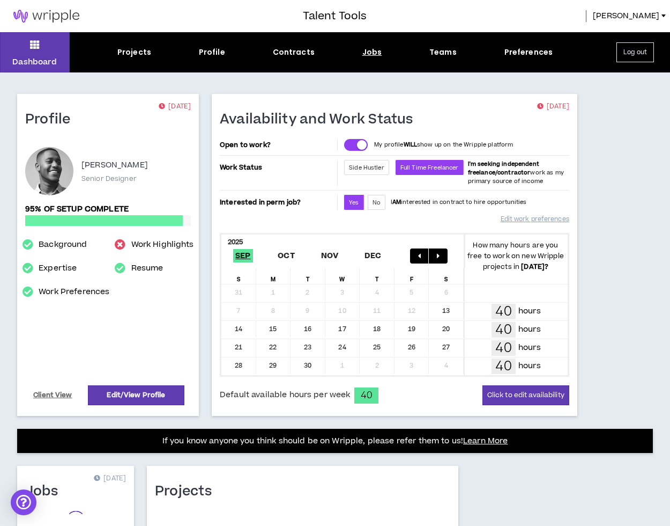
click at [370, 57] on div "Jobs" at bounding box center [373, 52] width 20 height 11
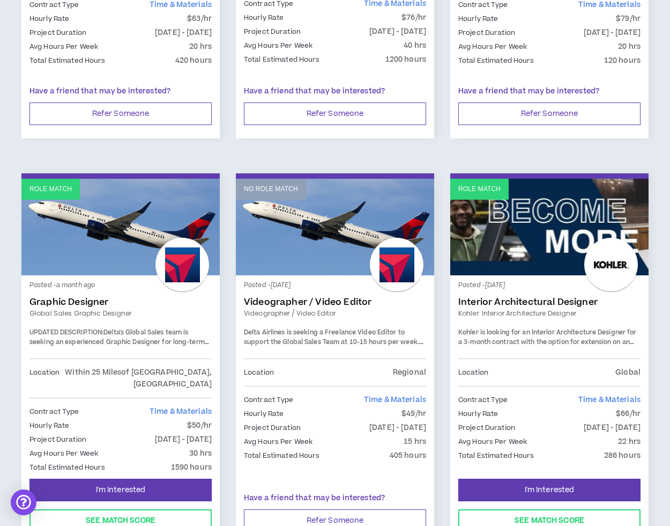
scroll to position [1652, 0]
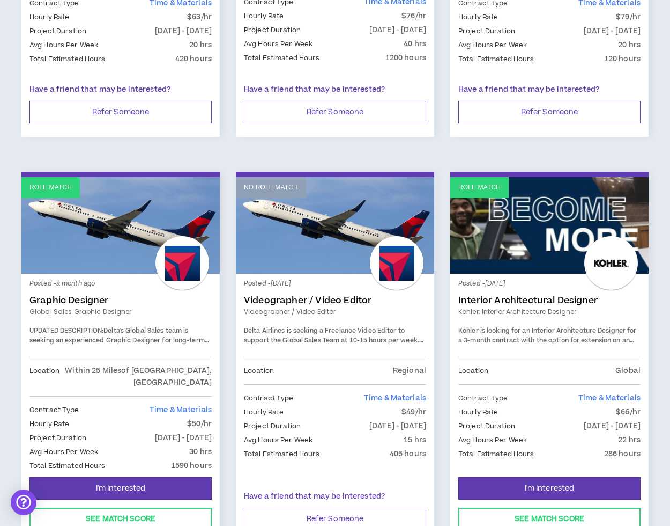
click at [128, 326] on span "Delta's Global Sales team is seeking an experienced Graphic Designer for long-t…" at bounding box center [119, 354] width 181 height 56
click at [135, 204] on link "Role Match" at bounding box center [120, 225] width 198 height 97
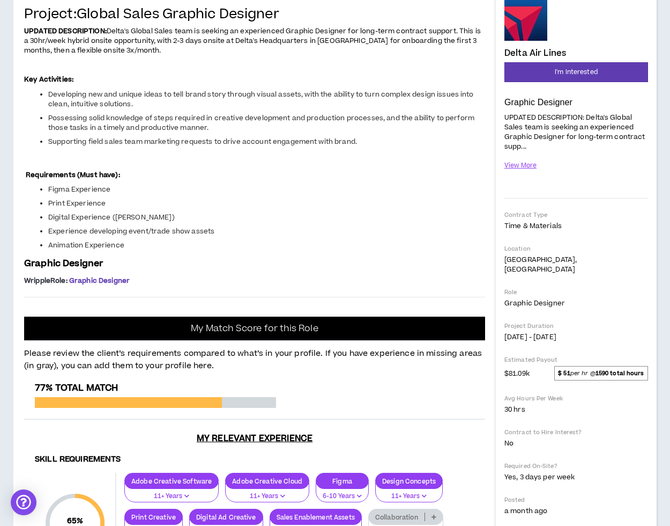
scroll to position [135, 0]
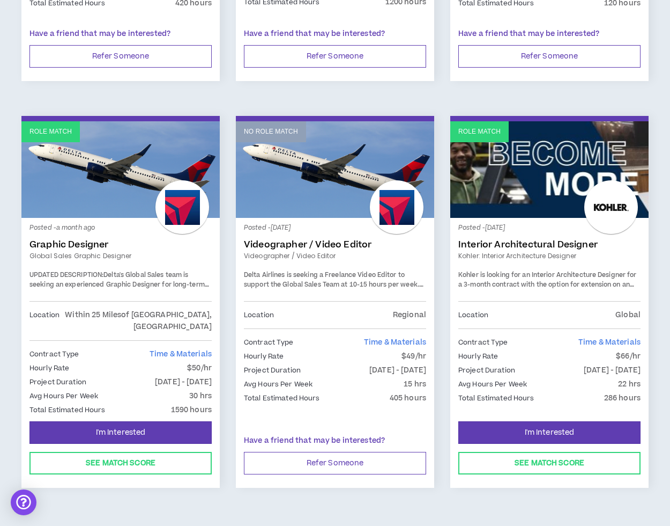
scroll to position [1719, 0]
